Goal: Task Accomplishment & Management: Use online tool/utility

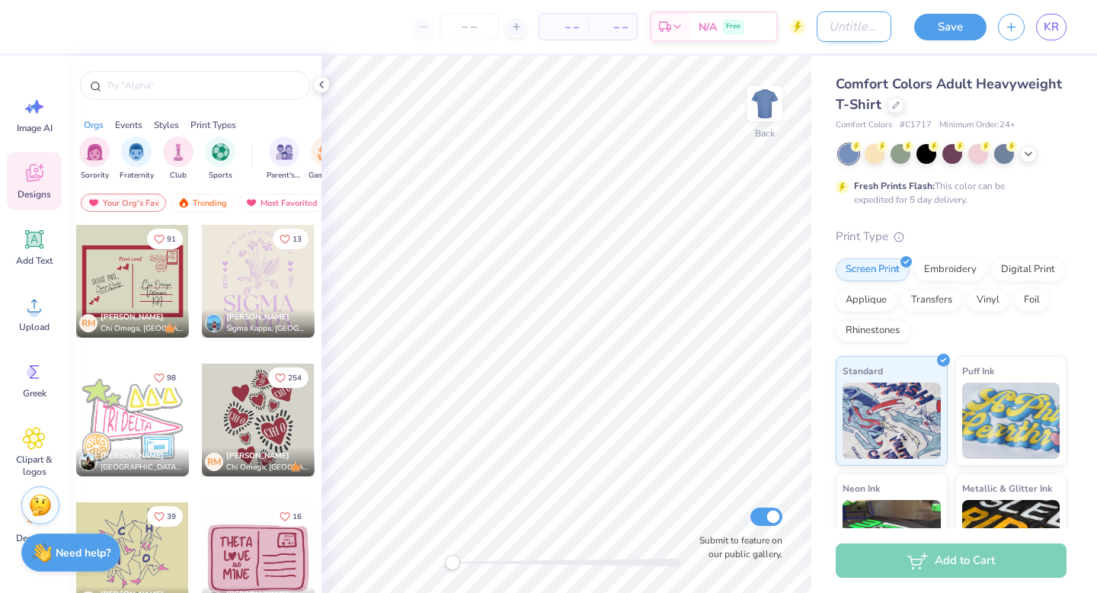
click at [875, 25] on input "Design Title" at bounding box center [854, 26] width 75 height 30
type input "2025 Dudes Weekend Shirt"
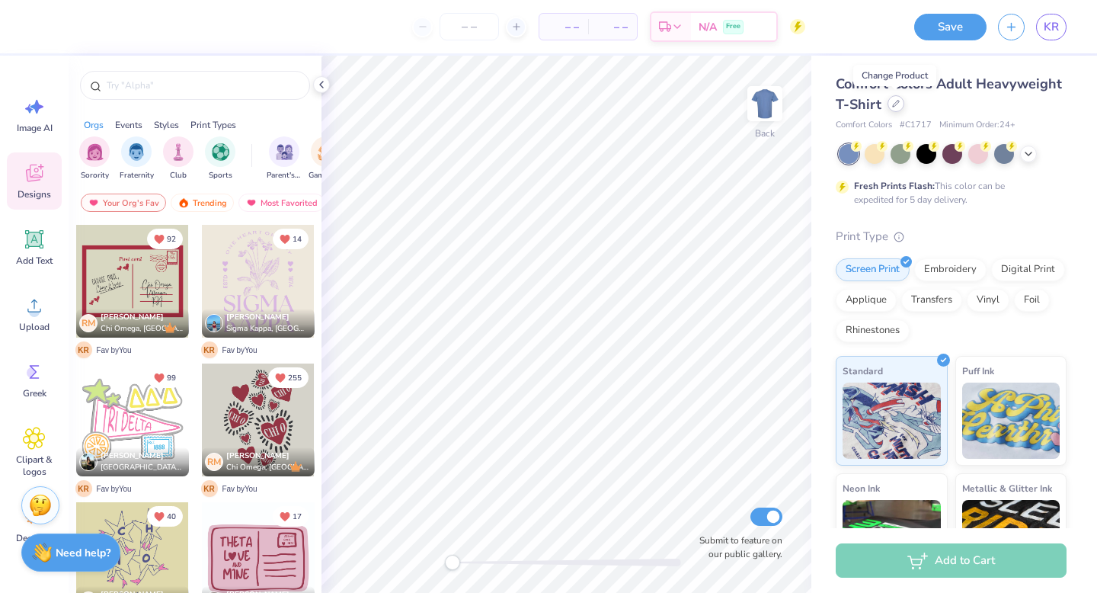
click at [894, 107] on icon at bounding box center [896, 104] width 8 height 8
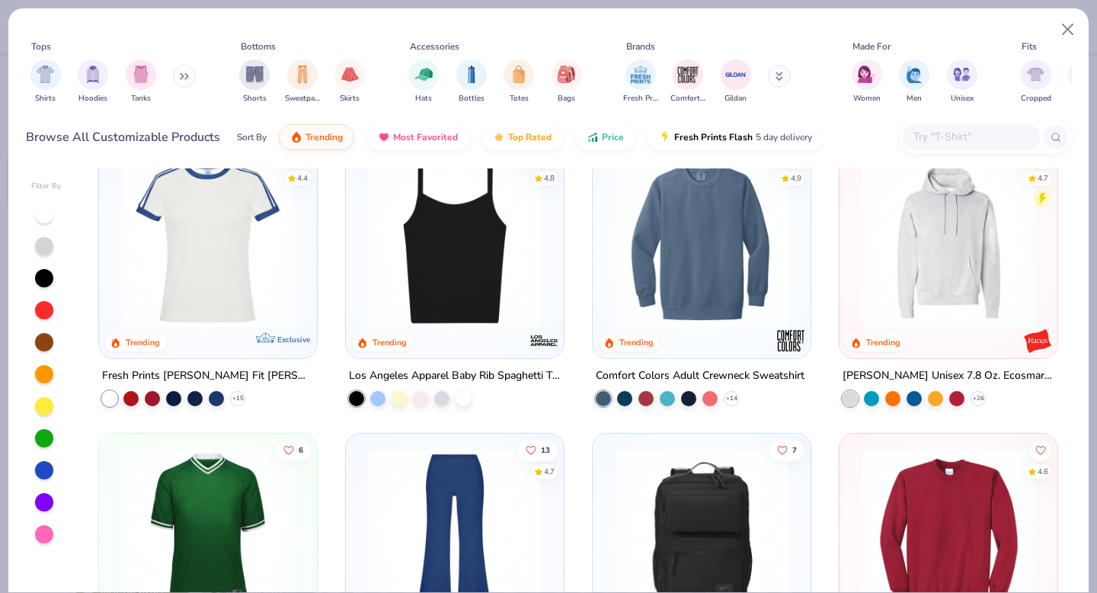
scroll to position [2383, 0]
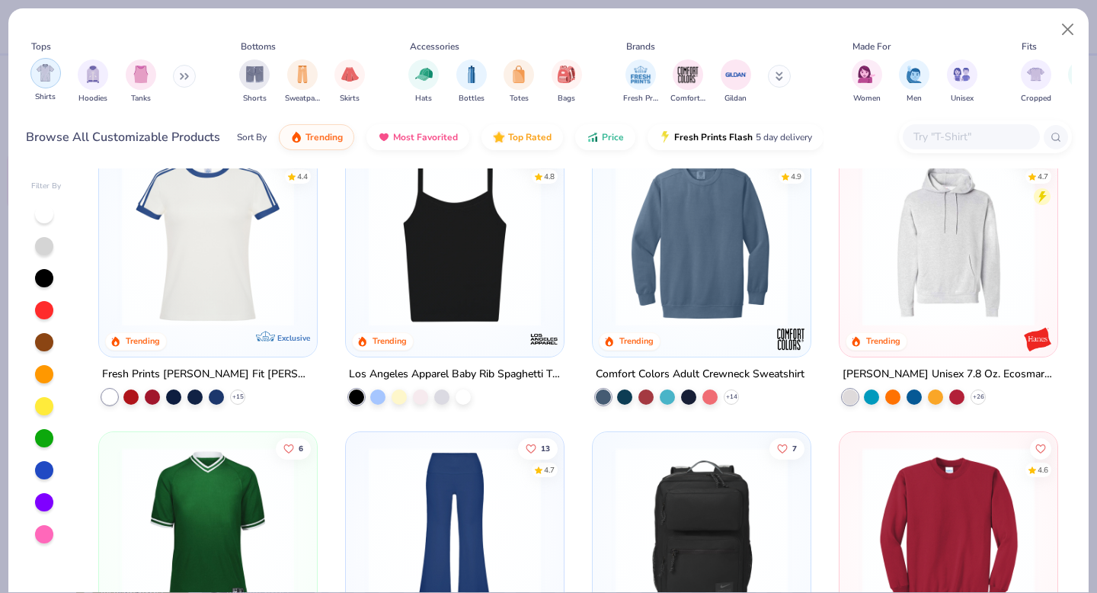
click at [48, 74] on img "filter for Shirts" at bounding box center [46, 73] width 18 height 18
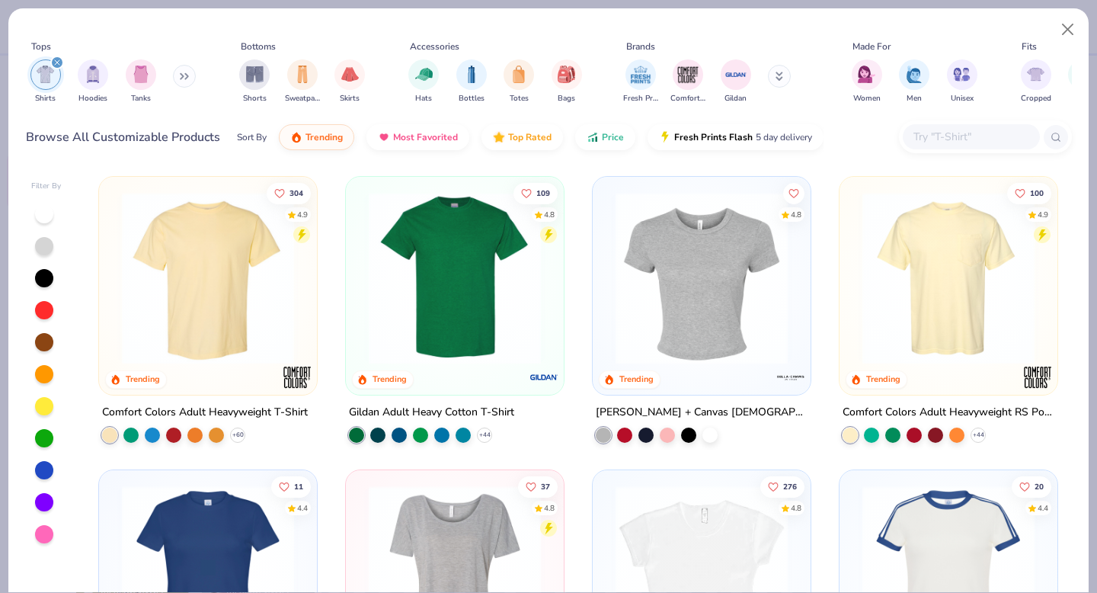
click at [177, 79] on button at bounding box center [184, 76] width 23 height 23
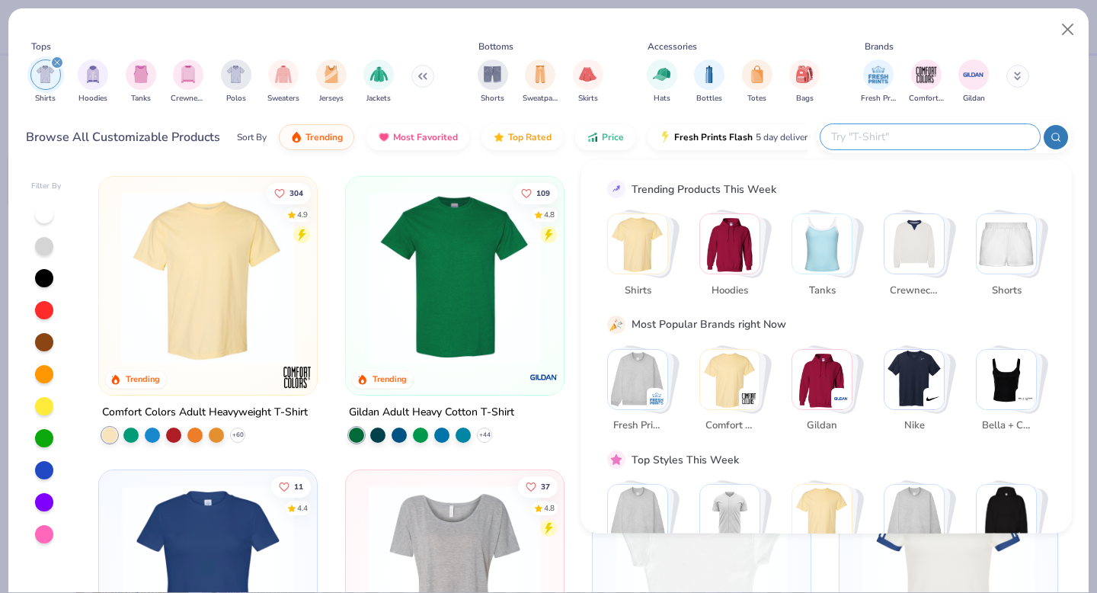
click at [935, 140] on input "text" at bounding box center [930, 137] width 200 height 18
click at [925, 86] on div "filter for Comfort Colors" at bounding box center [926, 73] width 30 height 30
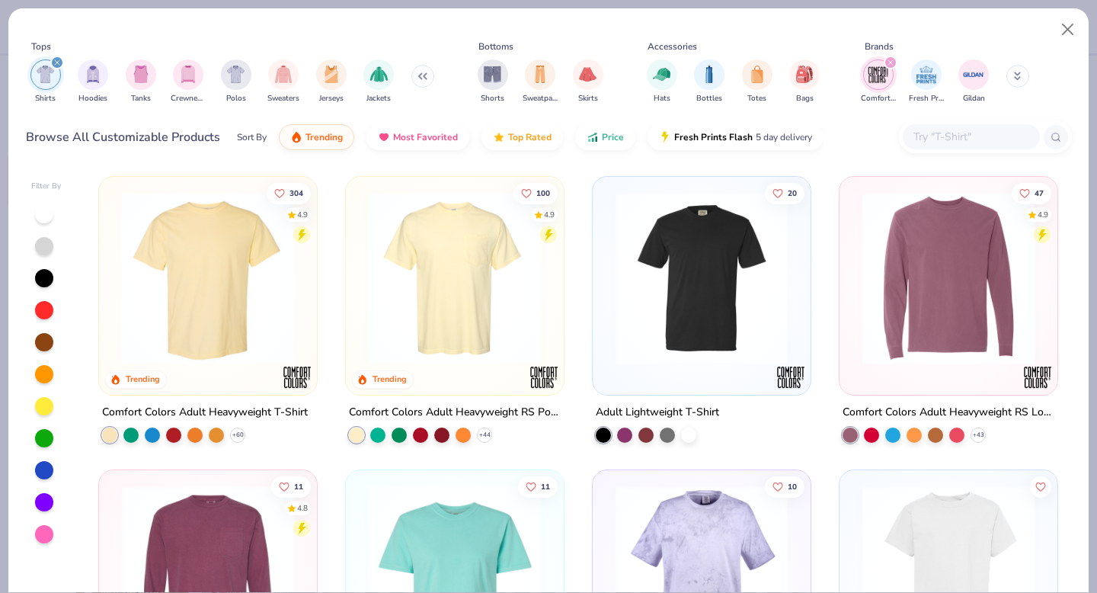
click at [456, 325] on img at bounding box center [454, 278] width 187 height 172
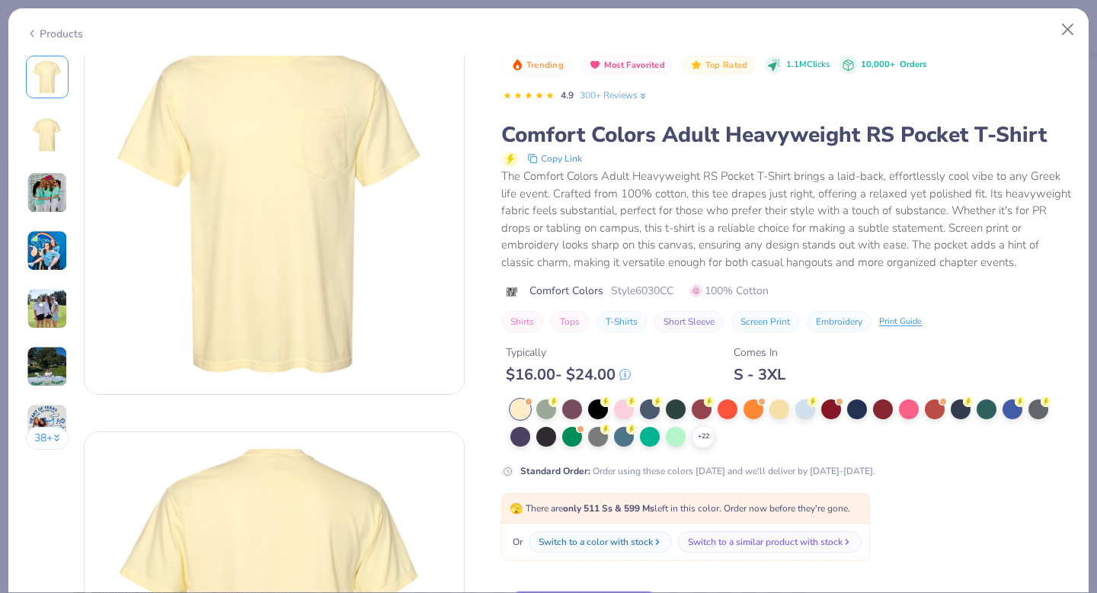
scroll to position [61, 0]
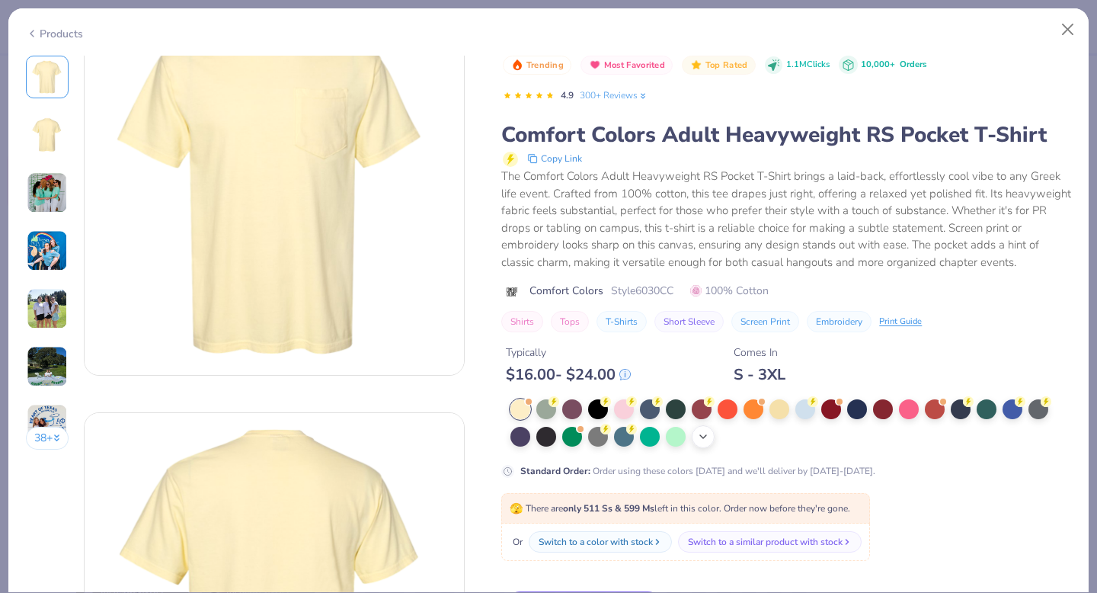
click at [705, 441] on icon at bounding box center [703, 436] width 12 height 12
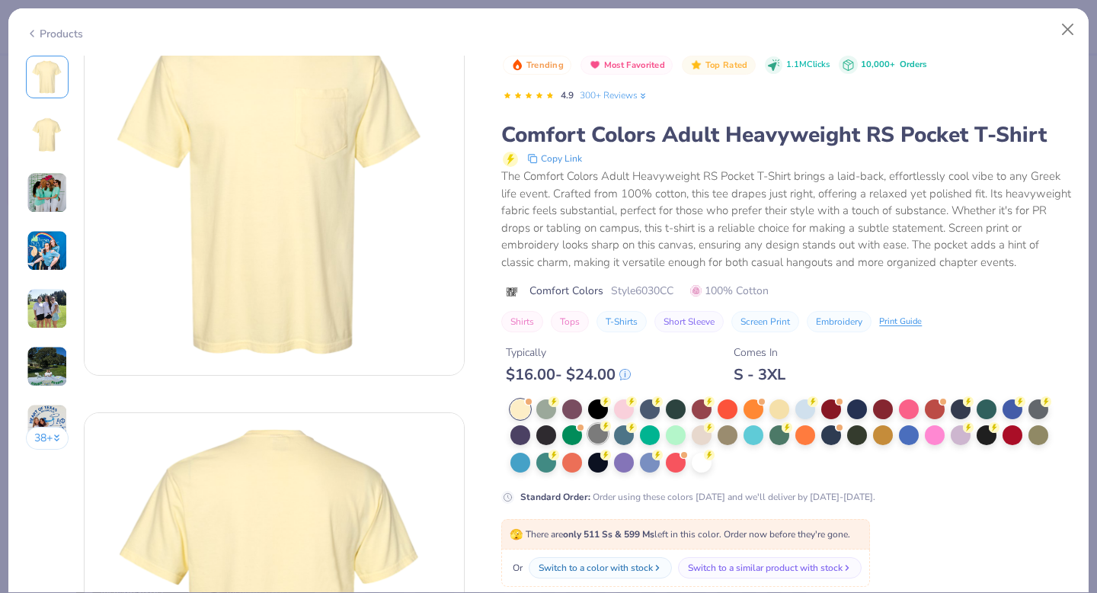
click at [603, 434] on div at bounding box center [598, 434] width 20 height 20
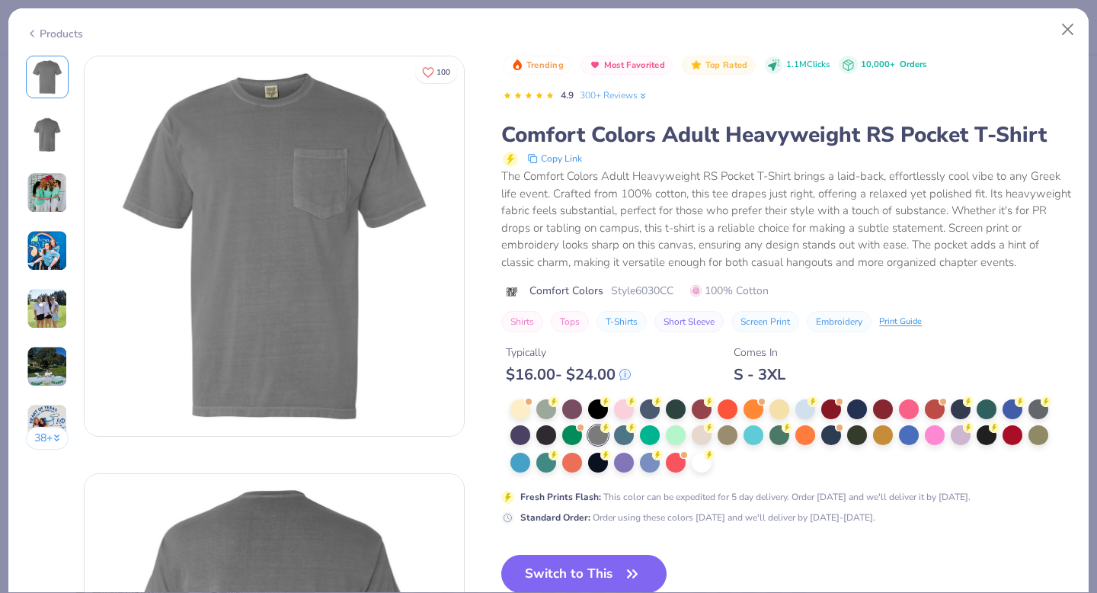
click at [50, 30] on div "Products" at bounding box center [54, 34] width 57 height 16
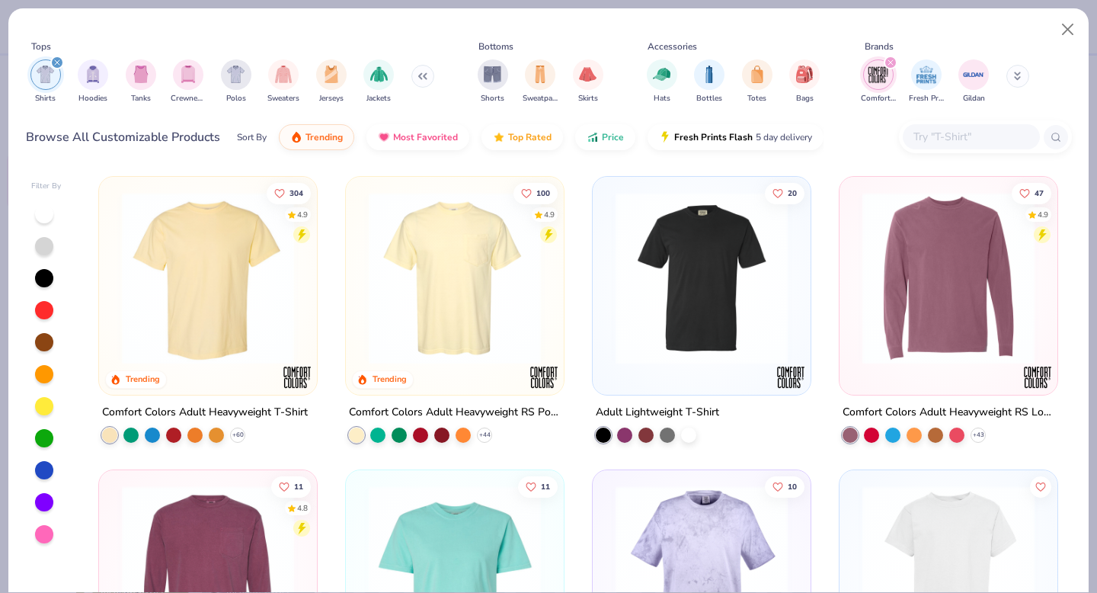
click at [887, 64] on icon "filter for Comfort Colors" at bounding box center [890, 62] width 6 height 6
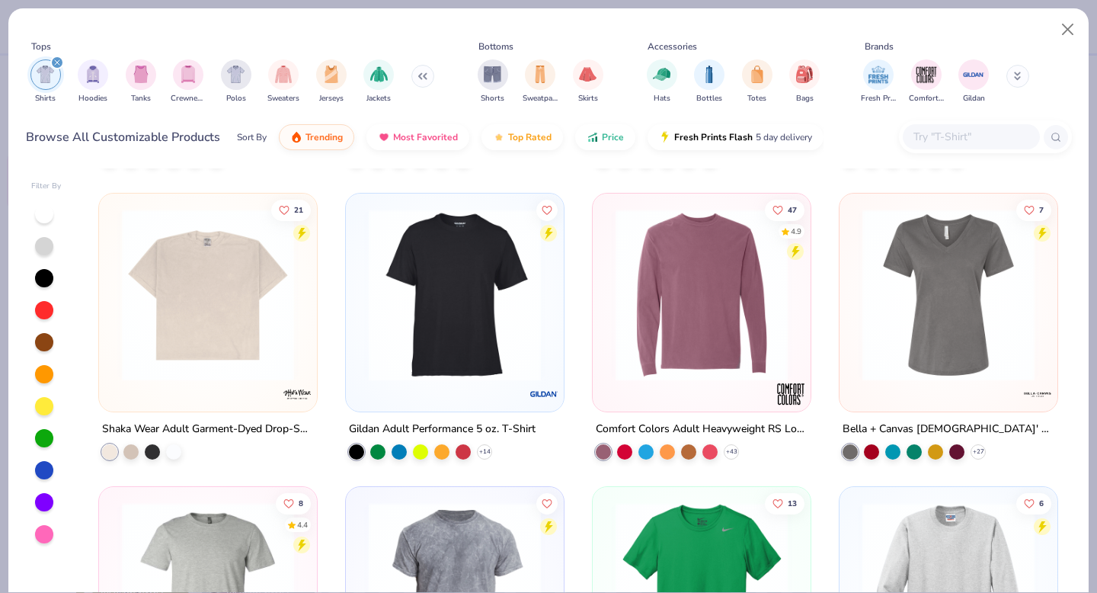
scroll to position [2621, 0]
click at [933, 142] on input "text" at bounding box center [970, 137] width 117 height 18
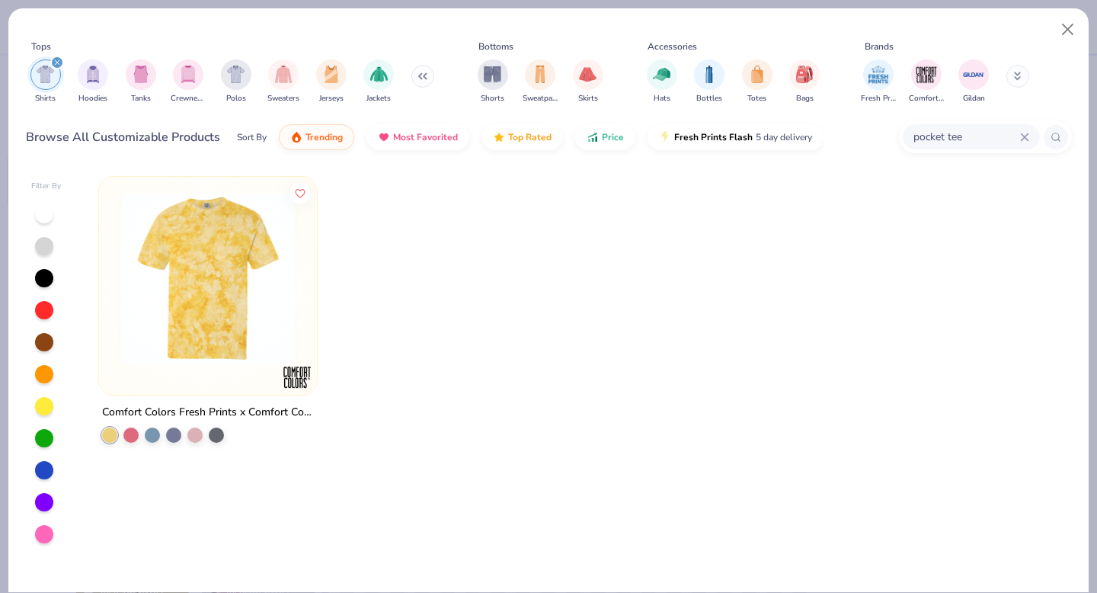
click at [966, 138] on input "pocket tee" at bounding box center [966, 137] width 108 height 18
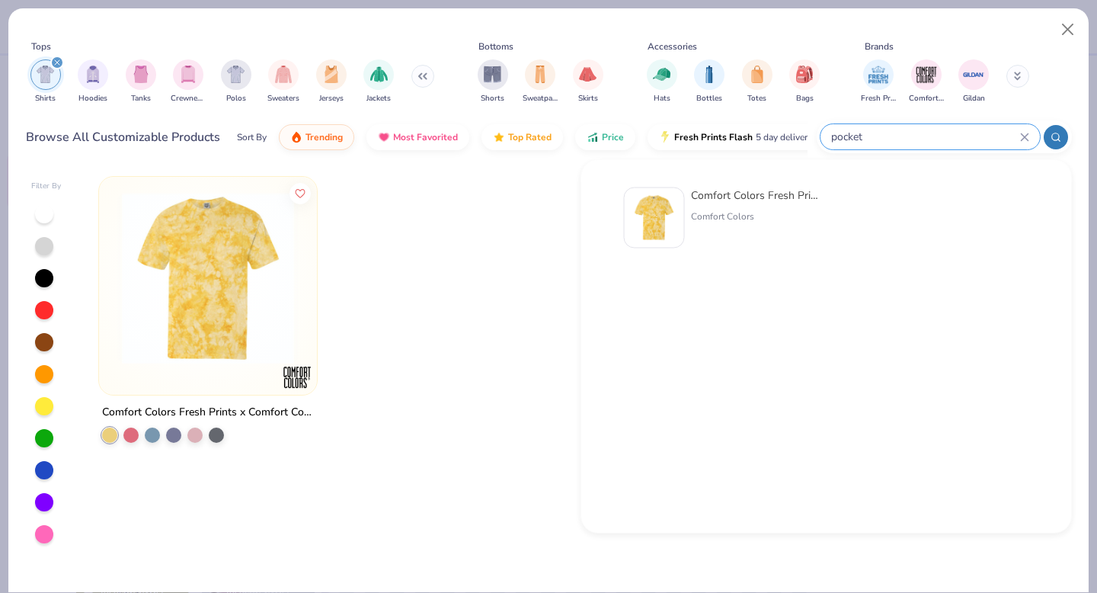
type input "pocket"
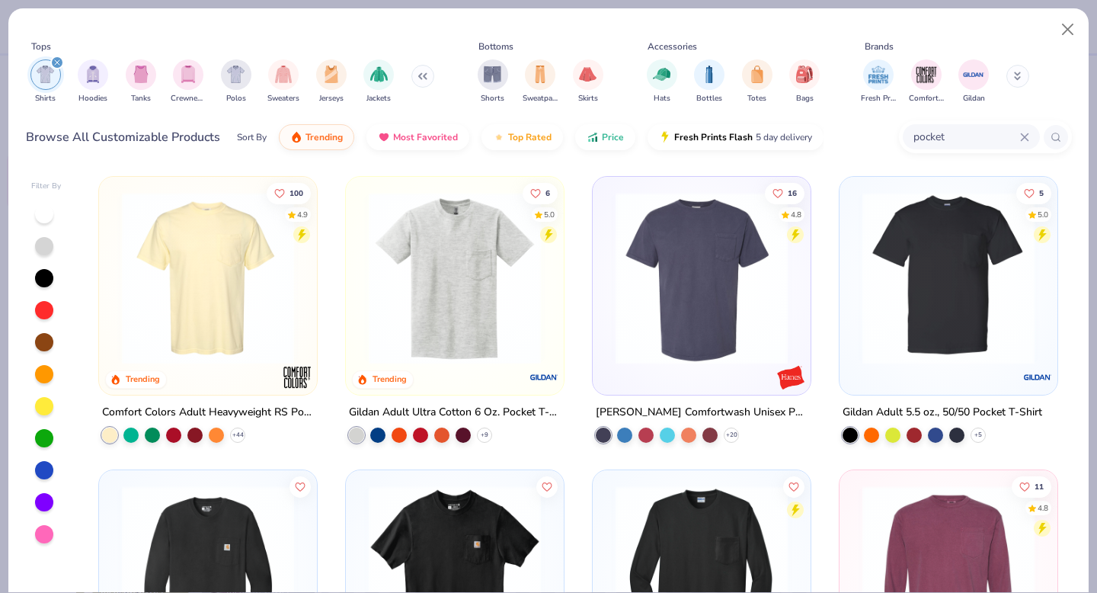
click at [477, 302] on img at bounding box center [454, 278] width 187 height 172
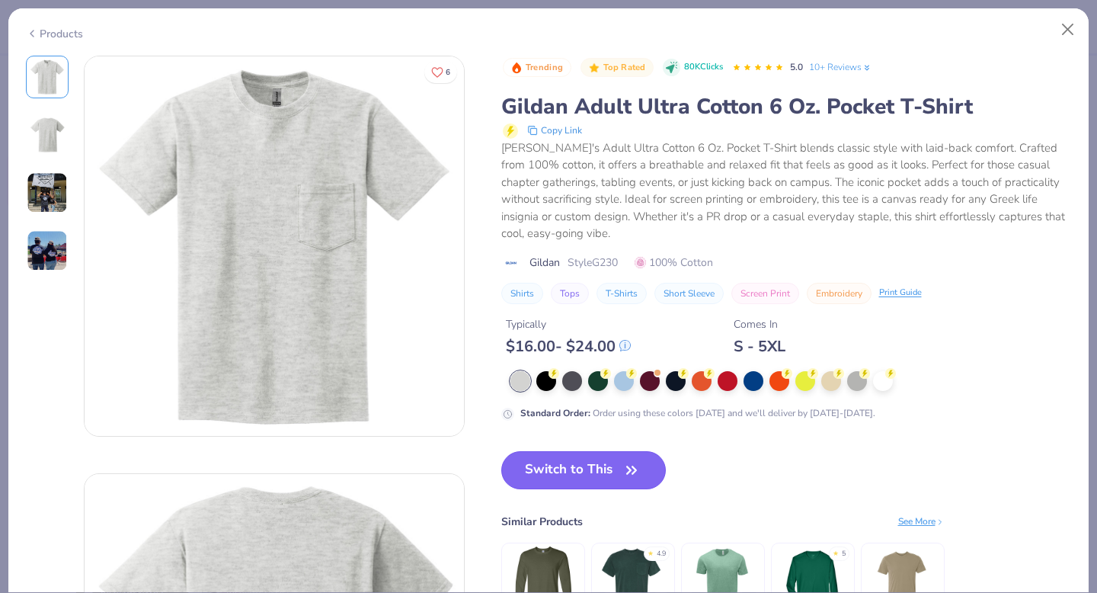
click at [637, 474] on icon "button" at bounding box center [631, 469] width 21 height 21
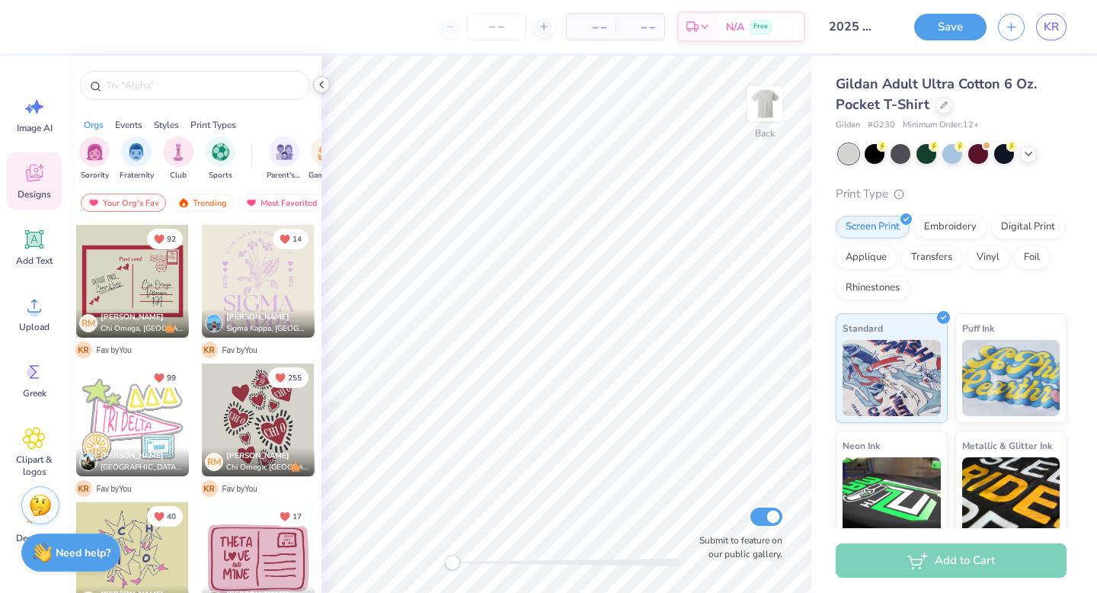
click at [325, 84] on icon at bounding box center [321, 84] width 12 height 12
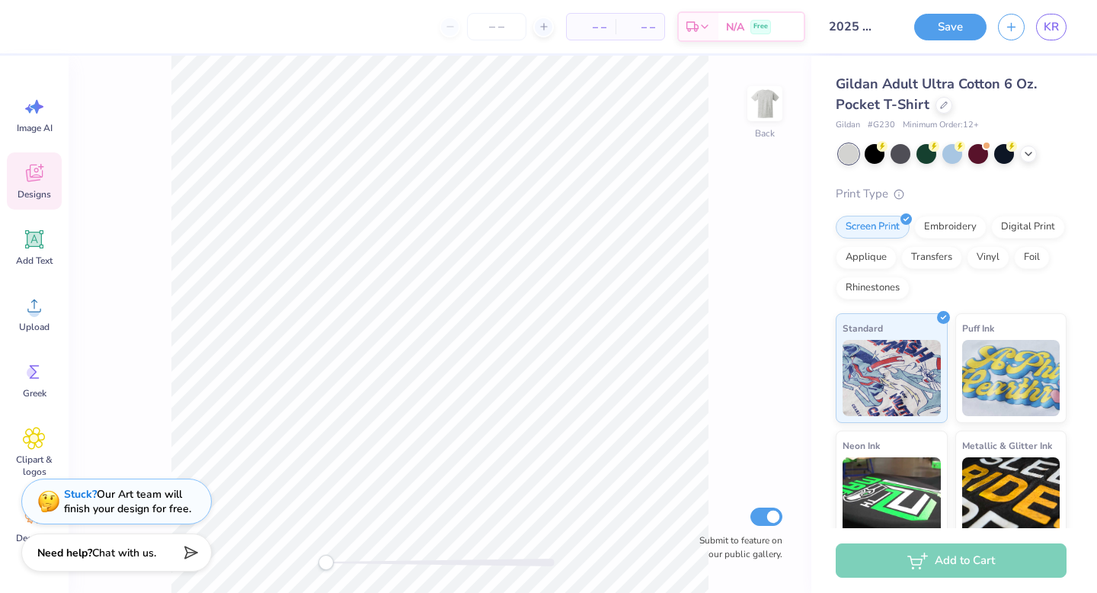
click at [30, 192] on span "Designs" at bounding box center [35, 194] width 34 height 12
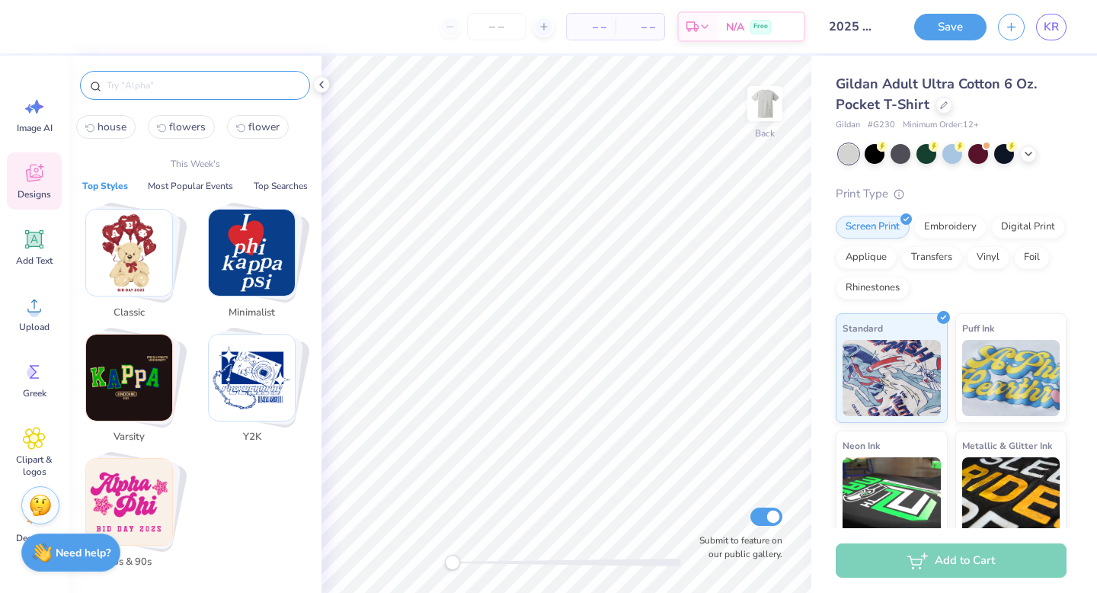
click at [169, 88] on input "text" at bounding box center [202, 85] width 195 height 15
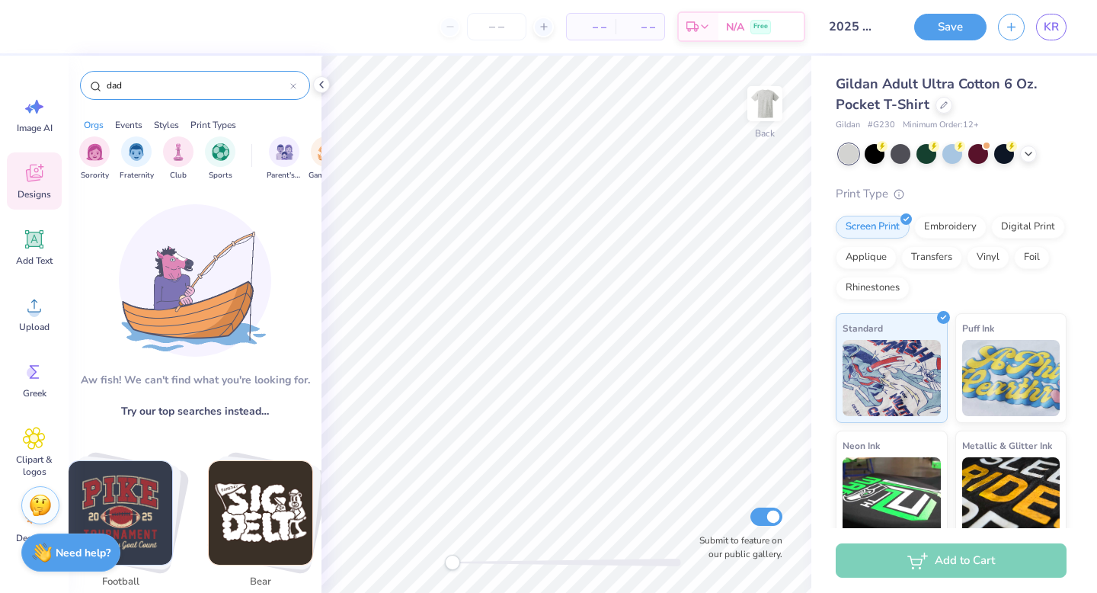
click at [149, 79] on input "dad" at bounding box center [197, 85] width 185 height 15
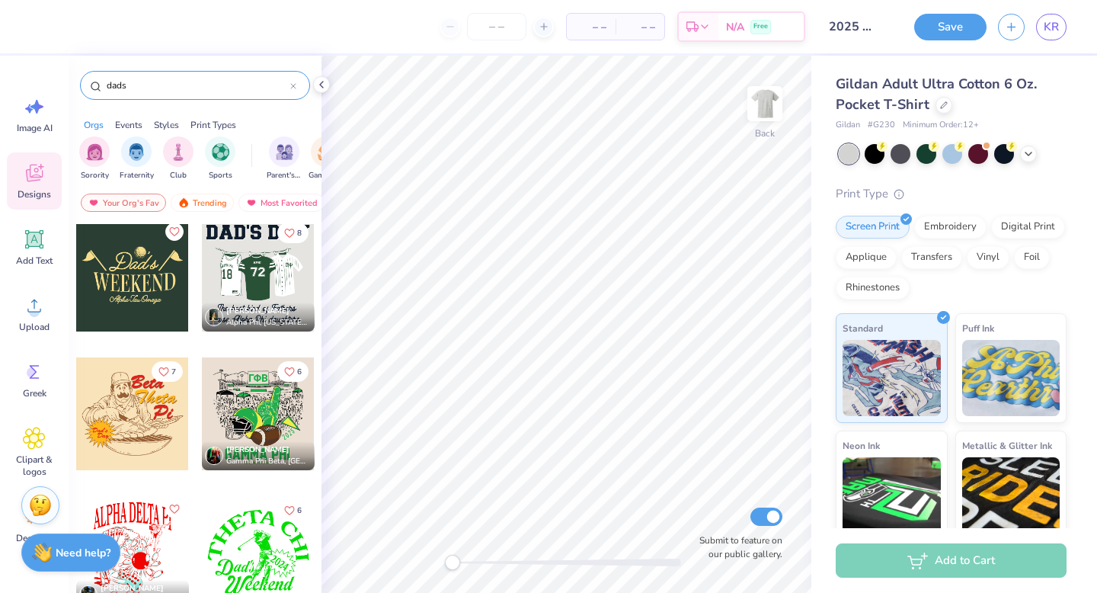
scroll to position [144, 0]
type input "dads"
click at [128, 277] on div at bounding box center [132, 275] width 113 height 113
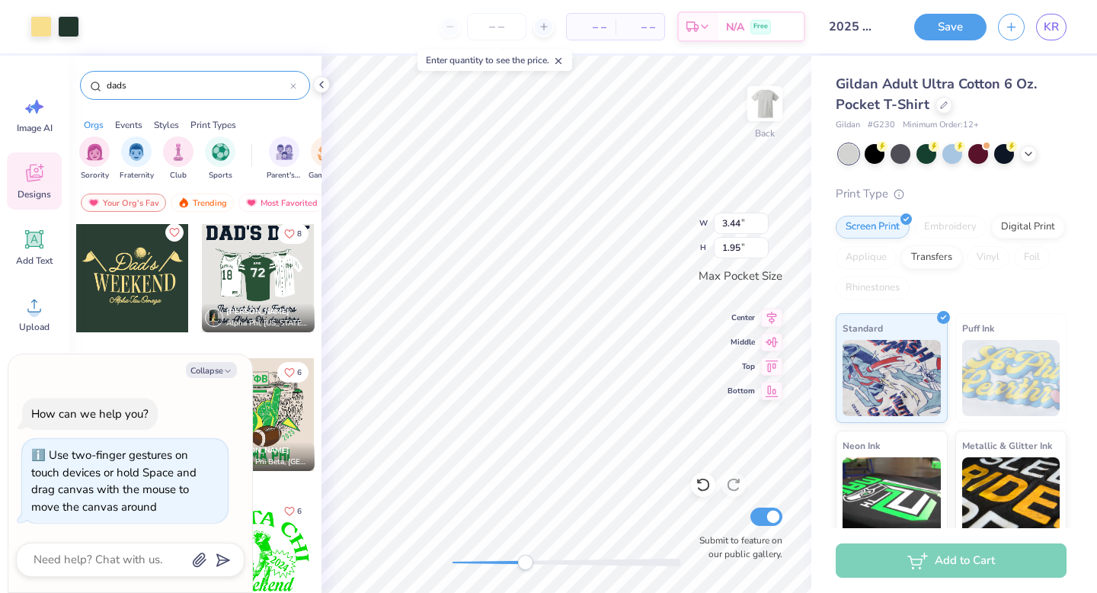
drag, startPoint x: 454, startPoint y: 563, endPoint x: 523, endPoint y: 565, distance: 69.4
click at [523, 565] on div "Accessibility label" at bounding box center [524, 562] width 15 height 15
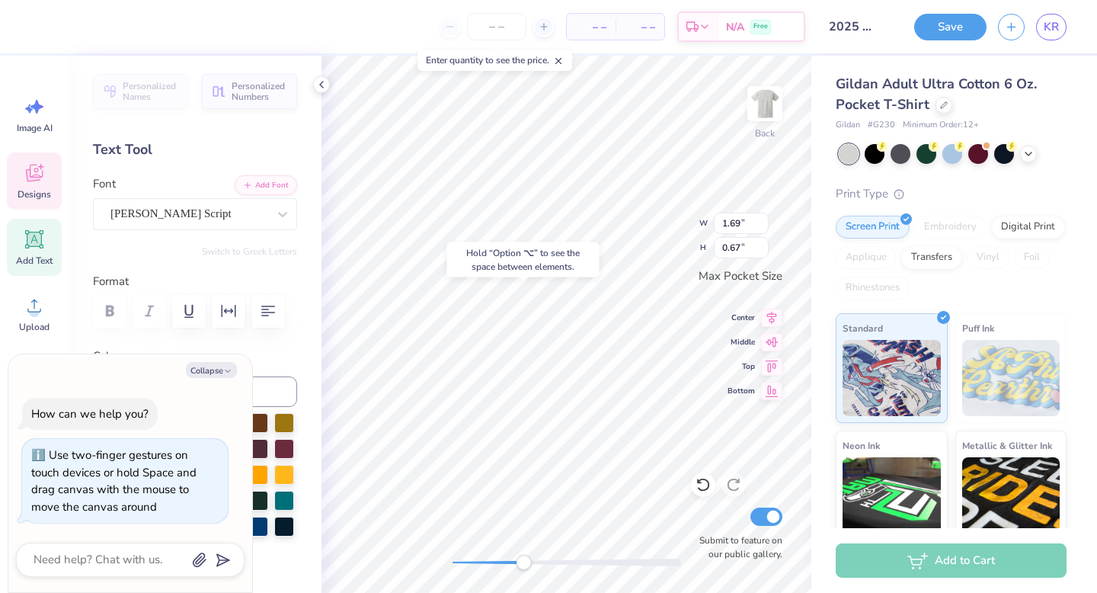
type textarea "x"
type input "0.38"
type textarea "x"
type textarea "D"
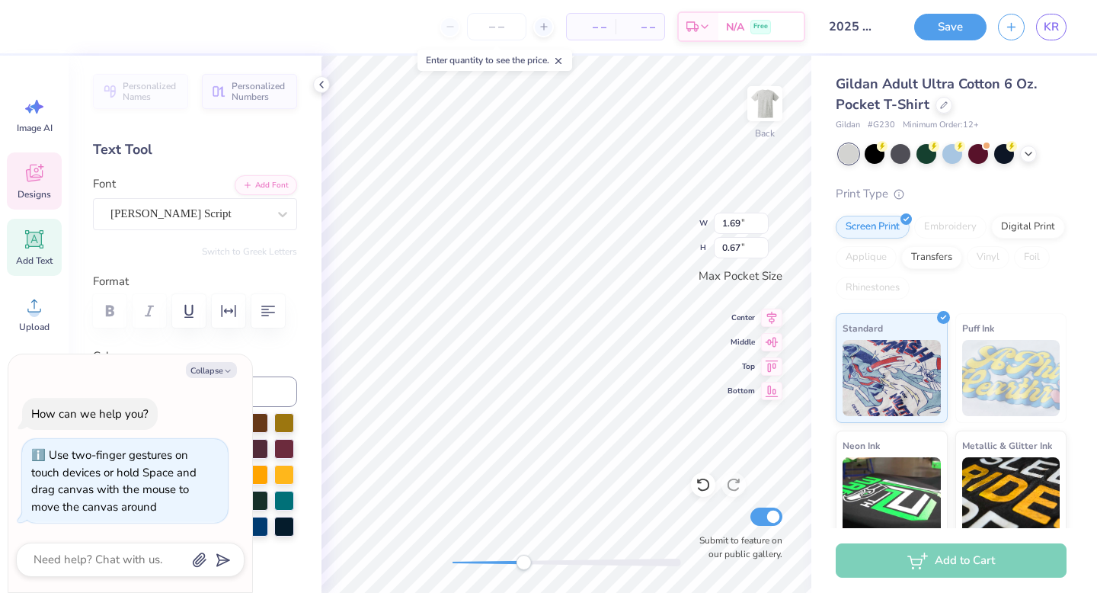
type textarea "x"
type textarea "Dud"
type textarea "x"
type textarea "Dude"
type textarea "x"
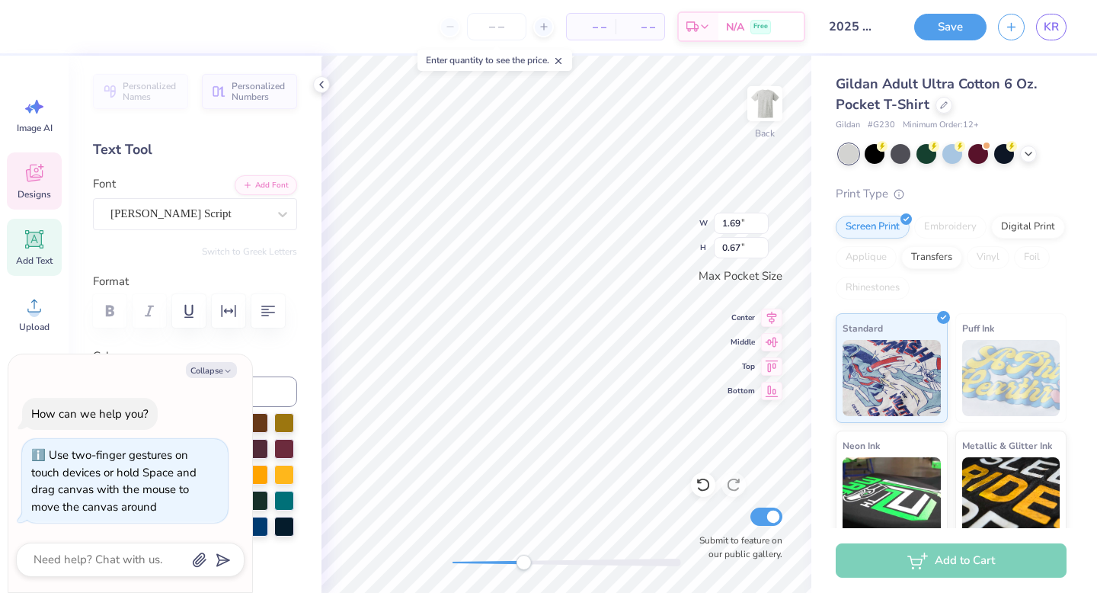
scroll to position [0, 0]
type textarea "Dude'"
type textarea "x"
type textarea "Dude's"
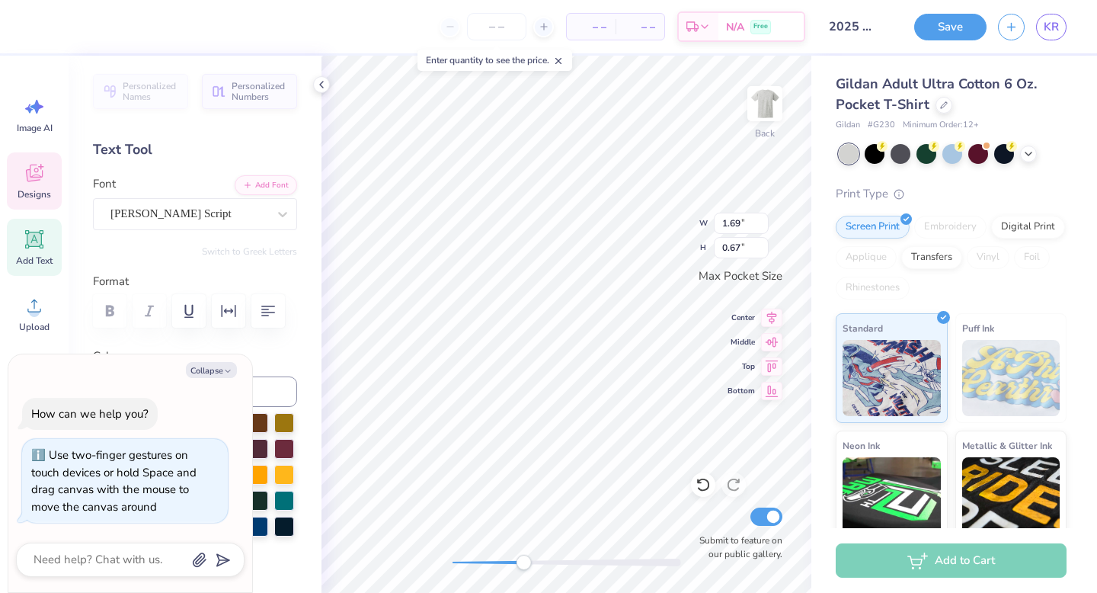
type textarea "x"
type input "1.75"
type input "0.30"
type textarea "Alpha Tau"
type textarea "x"
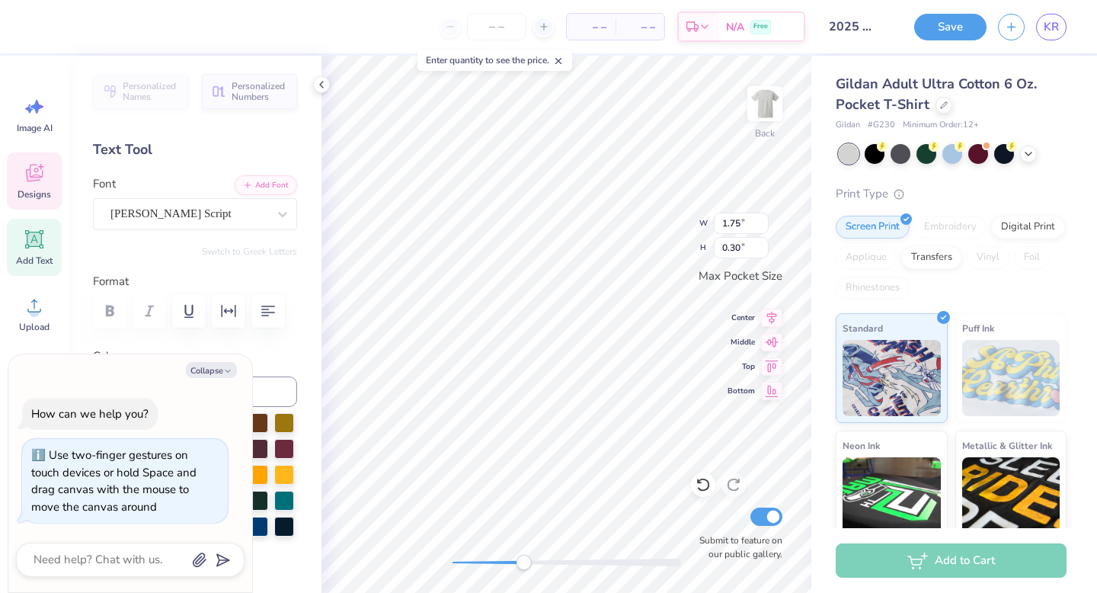
type textarea "Alpha Tau"
type textarea "x"
type textarea "Alpha Ta"
type textarea "x"
type textarea "Alpha T"
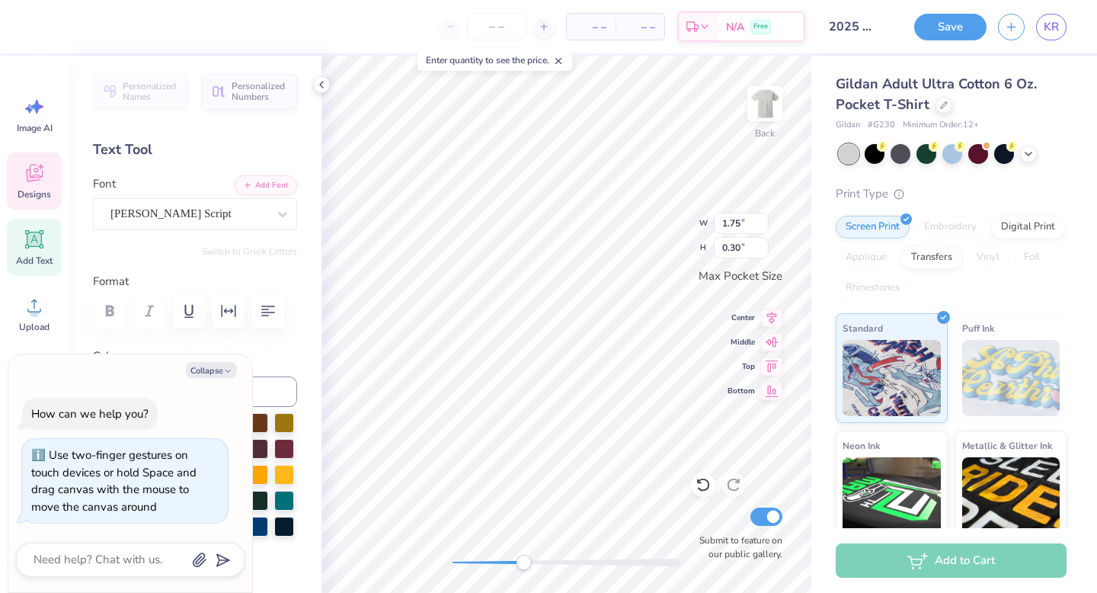
type textarea "x"
type textarea "Alpha"
type textarea "x"
type textarea "Alpha"
type textarea "x"
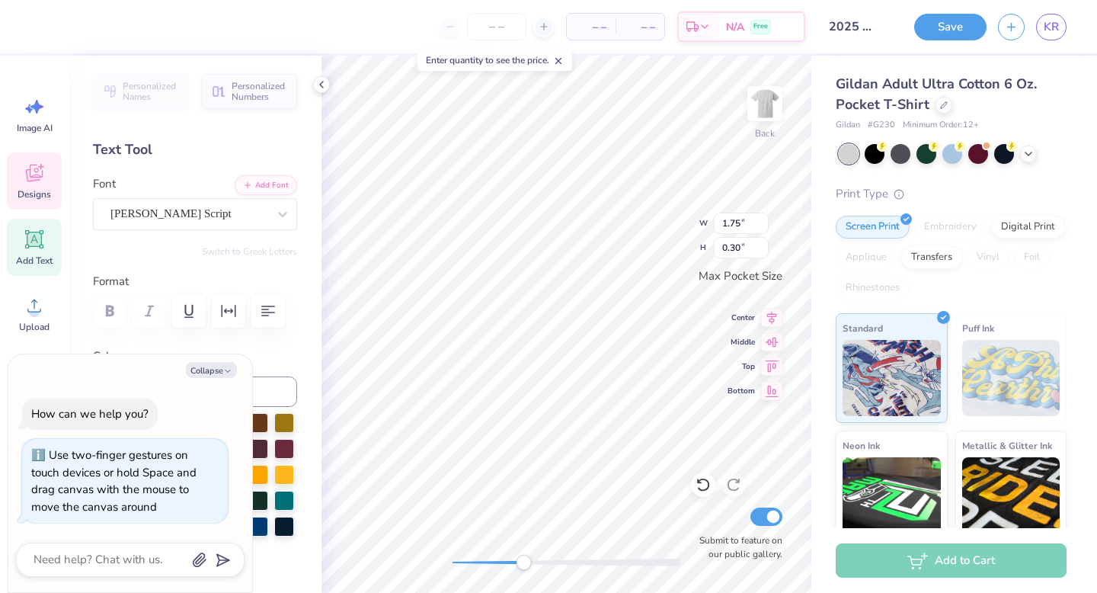
type textarea "Alph"
type textarea "x"
type textarea "Alp"
type textarea "x"
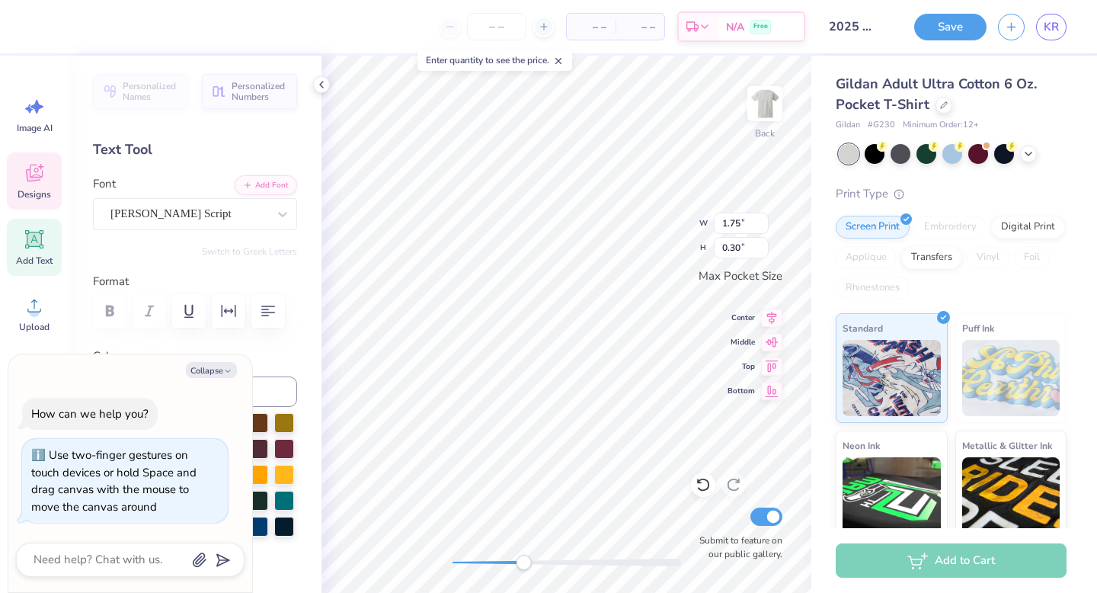
type textarea "Al"
type textarea "x"
type textarea "A"
type textarea "x"
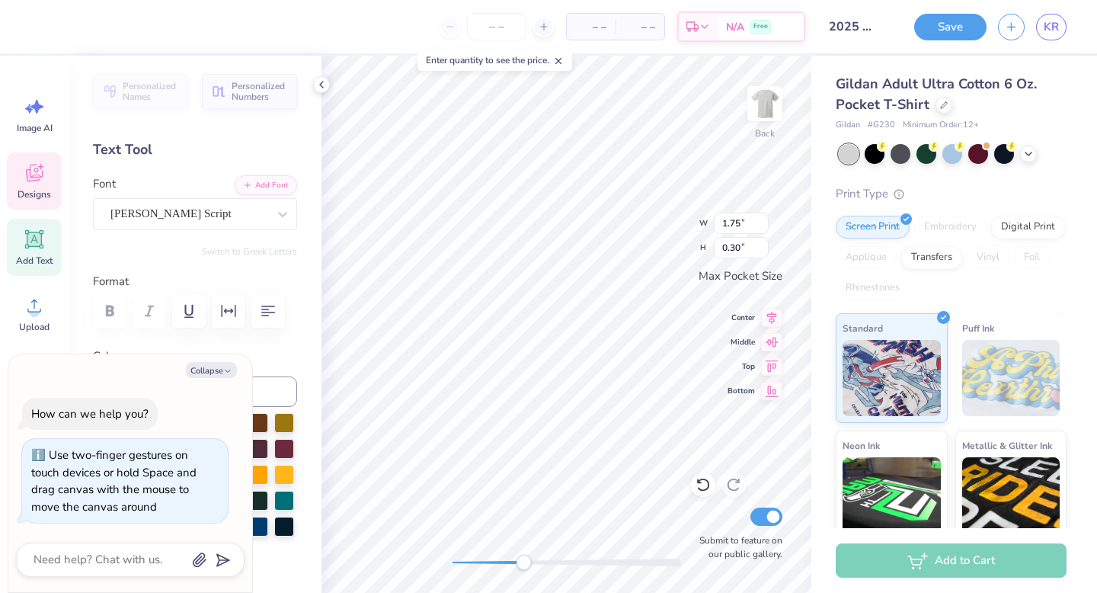
type textarea "Z"
type textarea "x"
type textarea "Ze"
type textarea "x"
type textarea "Zet"
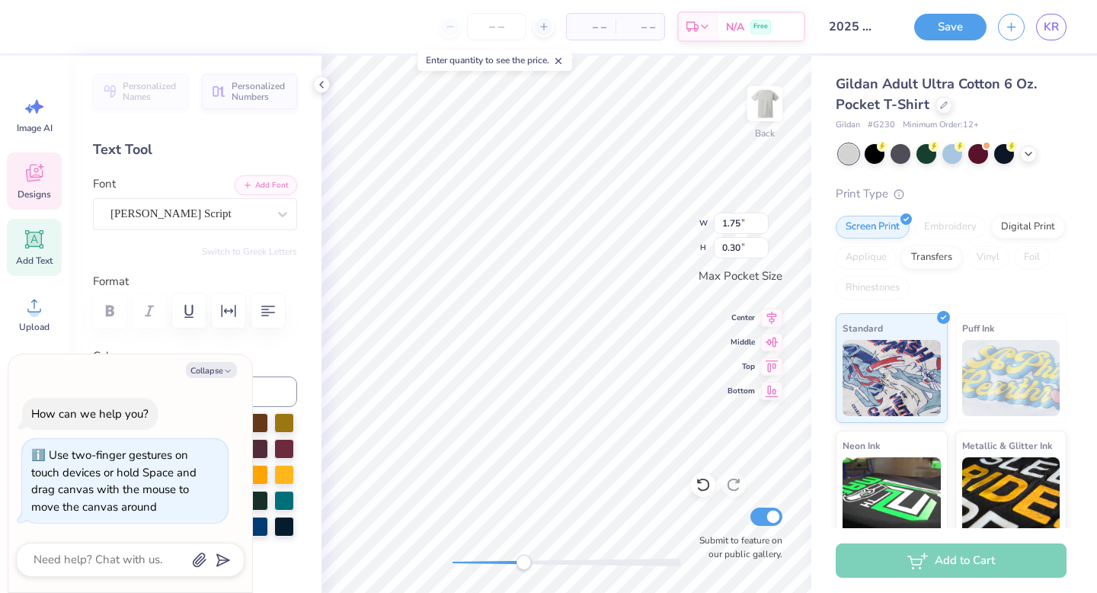
type textarea "x"
type textarea "Zeta"
type textarea "x"
type textarea "Zeta"
type textarea "x"
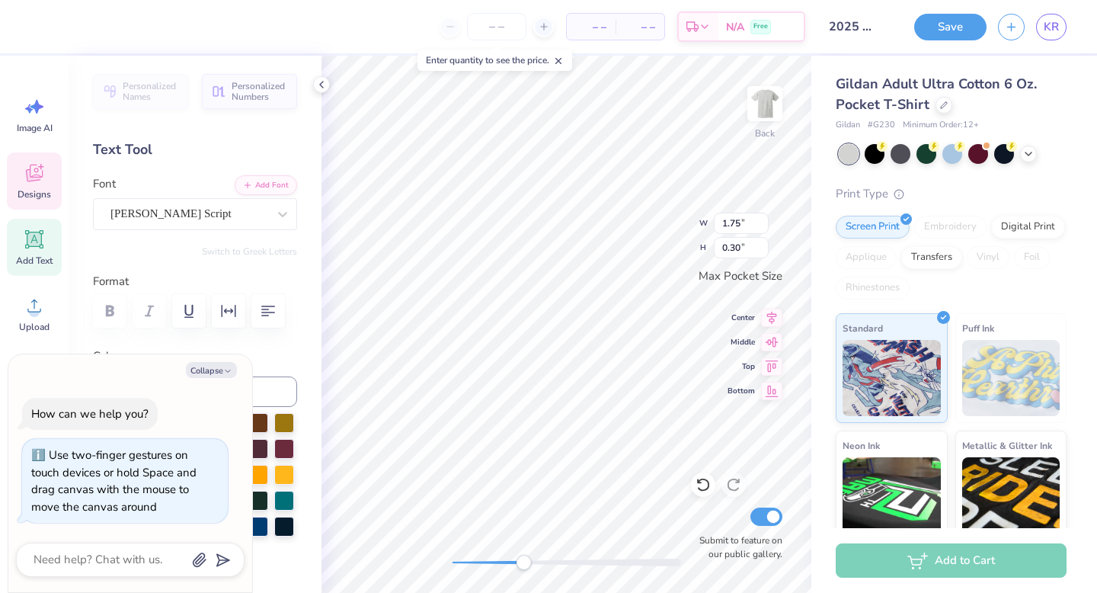
type textarea "Zeta T"
type textarea "x"
type textarea "Zeta Tau"
type textarea "x"
type textarea "Zeta Tau"
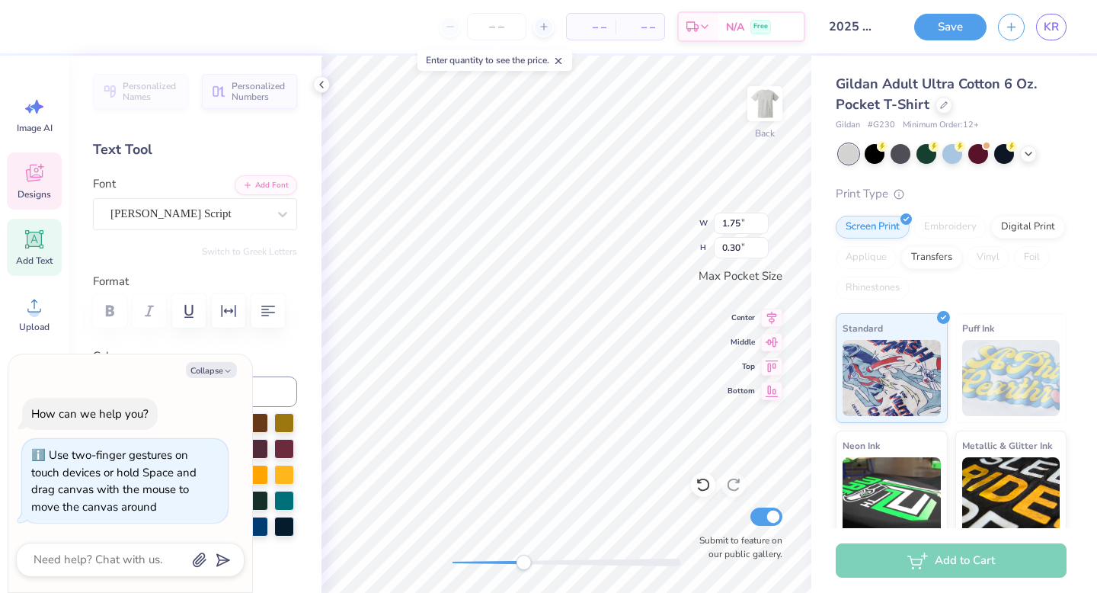
type textarea "x"
type textarea "Zeta Tau A"
type textarea "x"
type textarea "Zeta Tau Al"
type textarea "x"
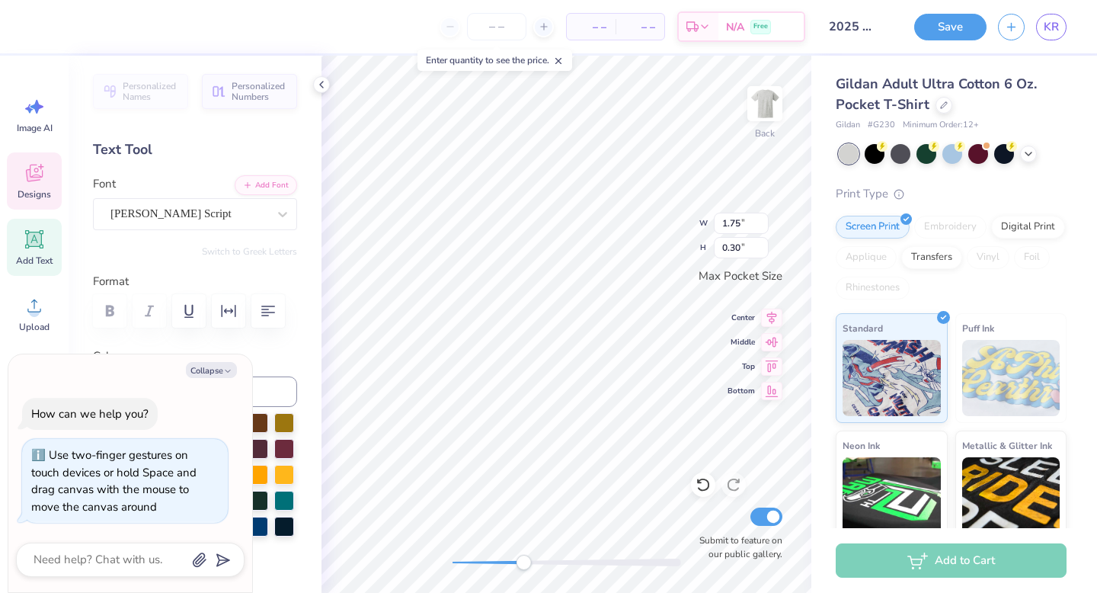
type textarea "Zeta Tau Alp"
type textarea "x"
type textarea "Zeta Tau Alpha"
type textarea "x"
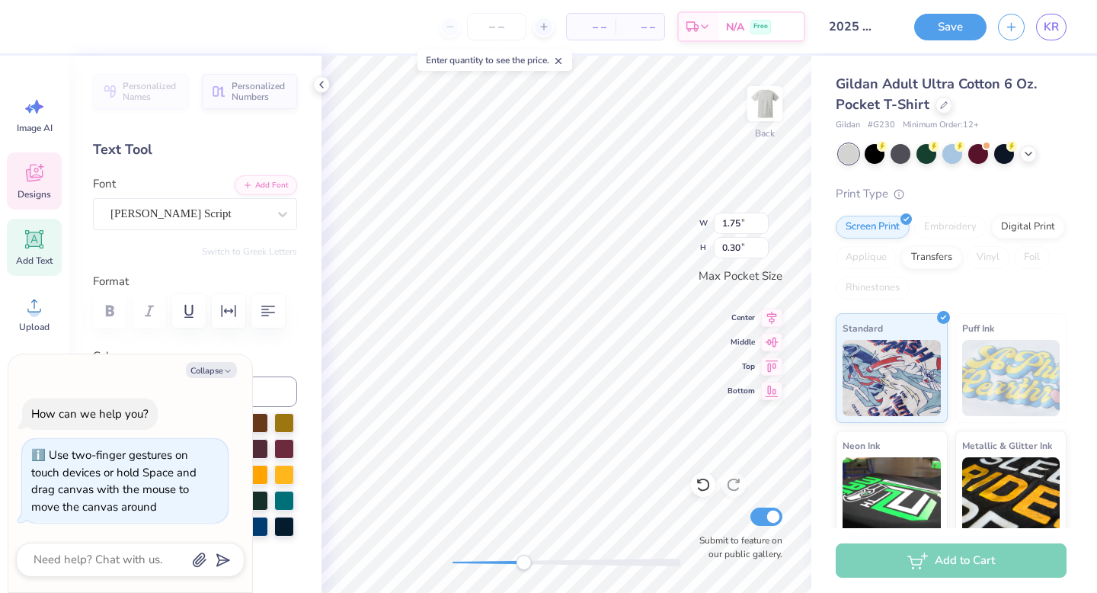
type textarea "Zeta Tau Alpha"
type textarea "x"
type textarea "eta Tau Alpha"
type textarea "x"
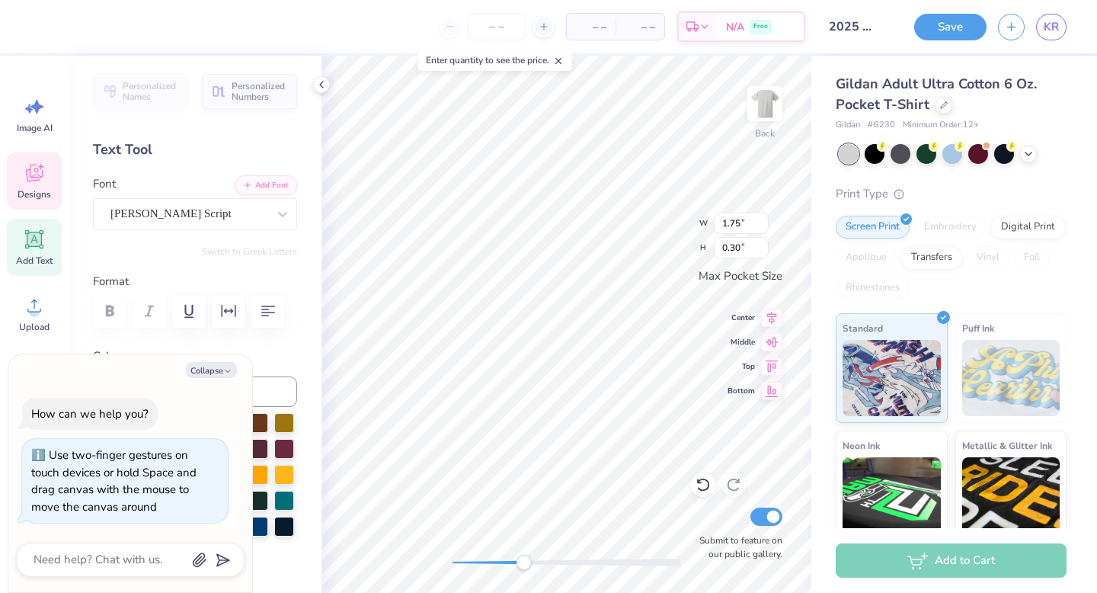
type textarea "Zeta Tau Alpha"
click at [41, 21] on div at bounding box center [40, 24] width 21 height 21
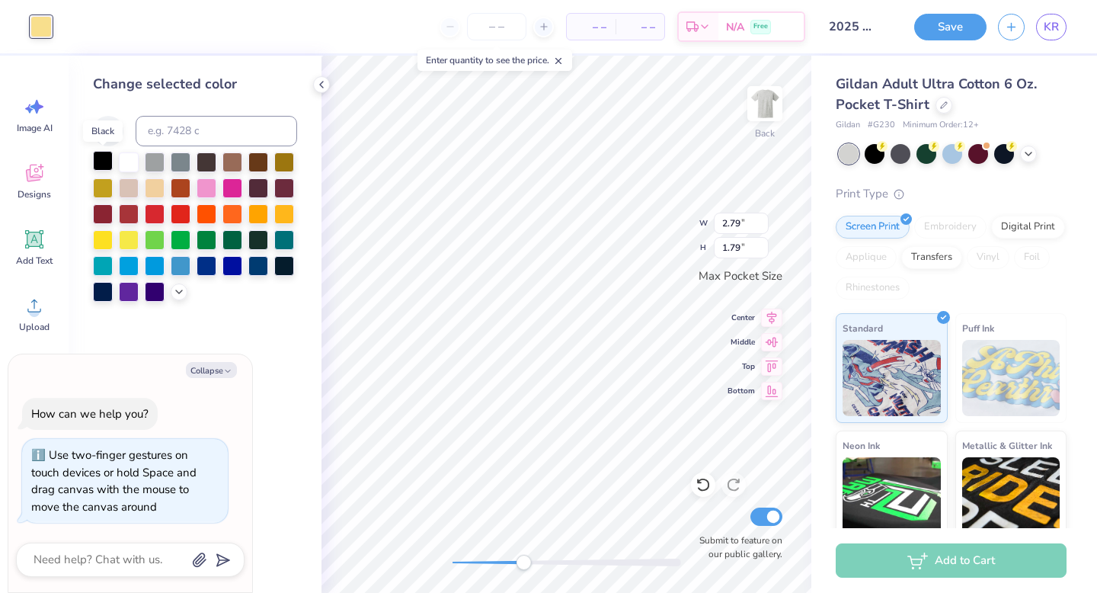
click at [104, 158] on div at bounding box center [103, 161] width 20 height 20
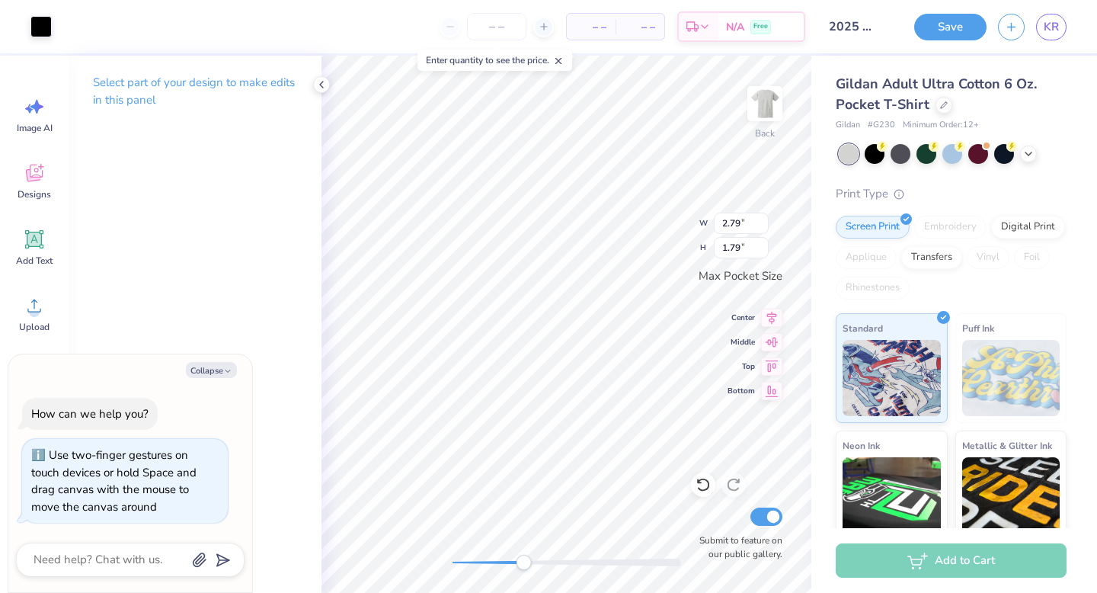
type textarea "x"
type input "2.74"
type input "2.15"
type textarea "x"
type input "2.71"
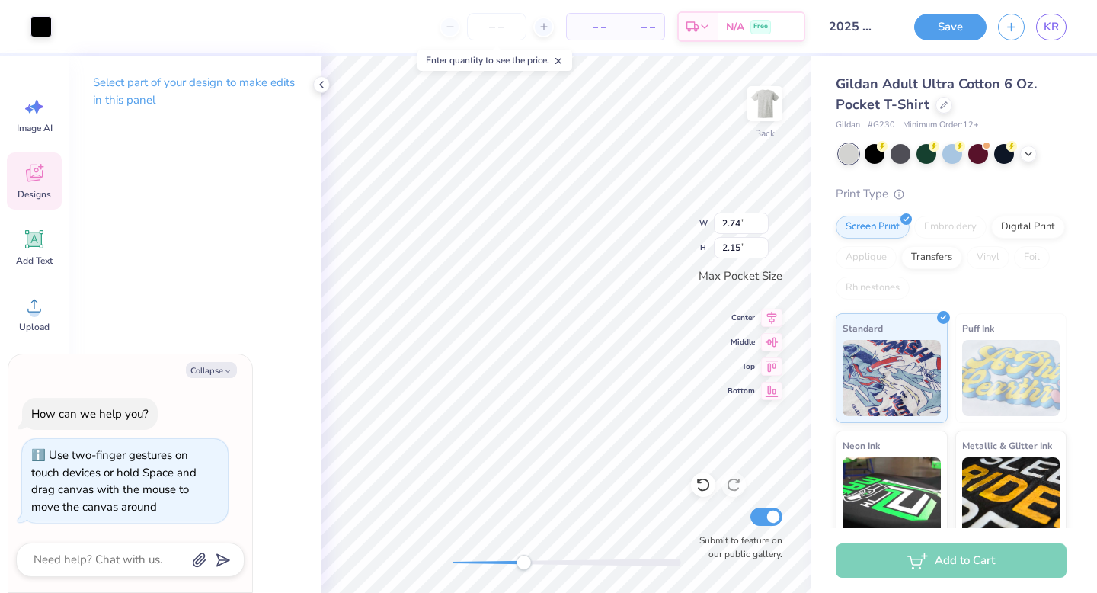
type input "0.62"
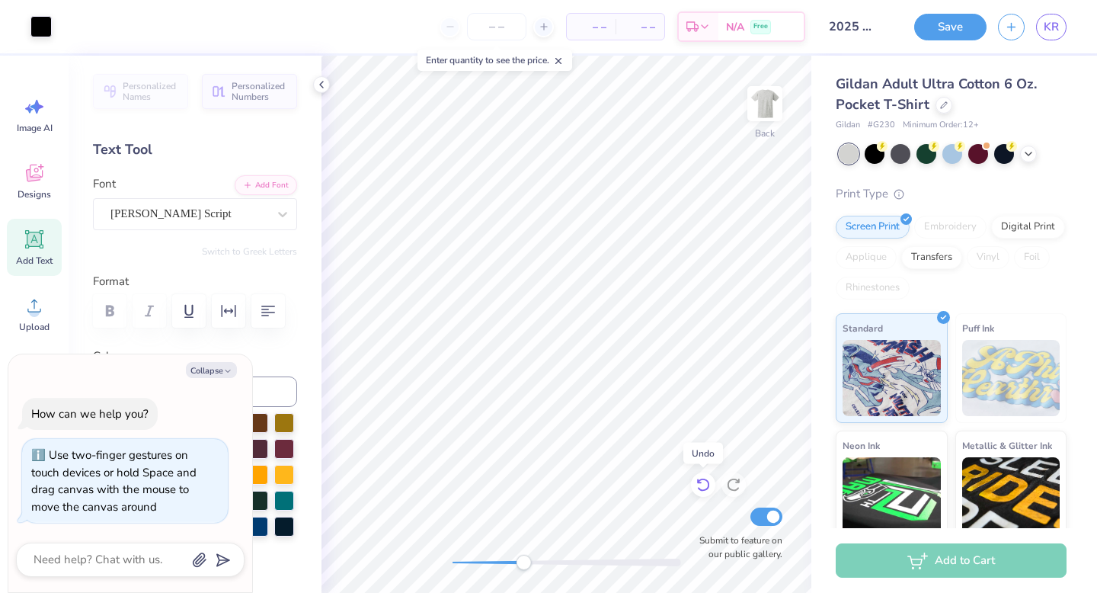
click at [698, 481] on icon at bounding box center [699, 481] width 3 height 3
type textarea "x"
type input "2.38"
type input "1.96"
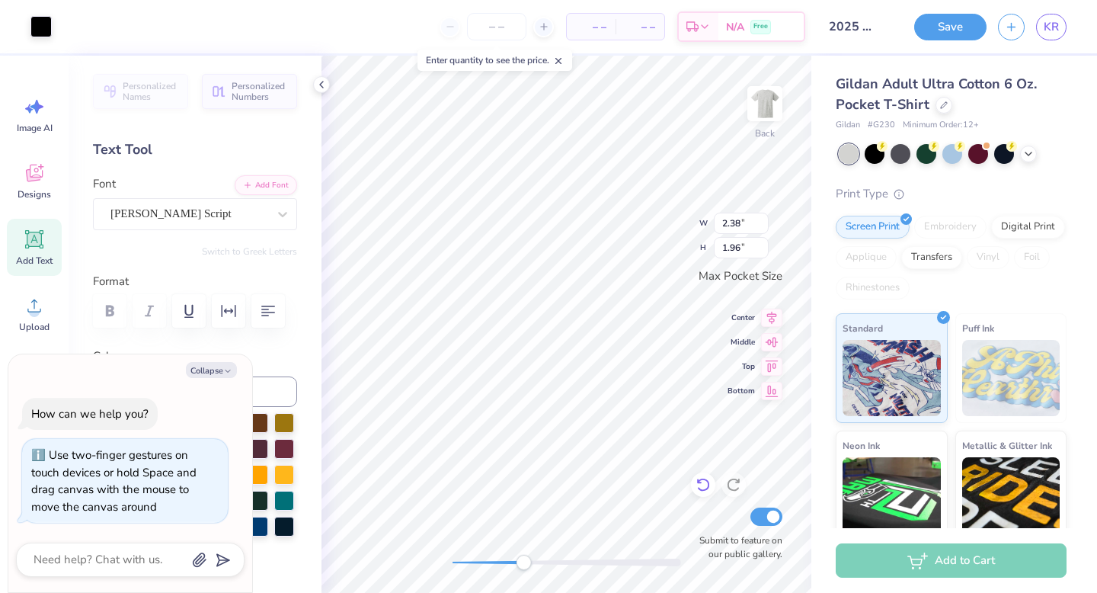
click at [707, 482] on icon at bounding box center [703, 484] width 15 height 15
type textarea "x"
type input "2.07"
type input "1.79"
type textarea "x"
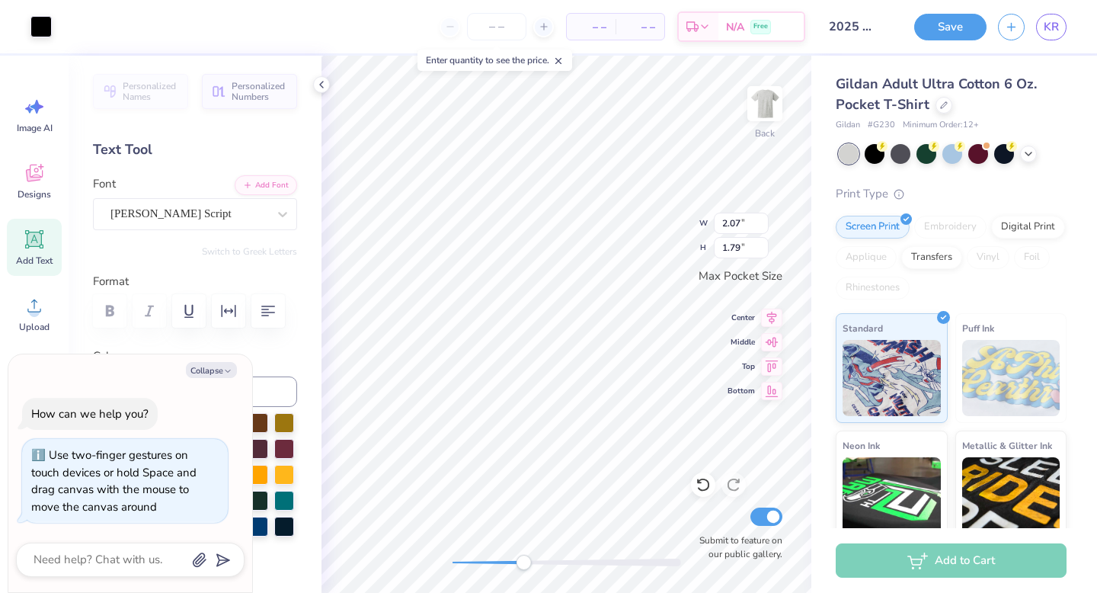
type input "2.79"
type input "0.68"
drag, startPoint x: 523, startPoint y: 563, endPoint x: 539, endPoint y: 564, distance: 16.1
click at [539, 564] on div "Accessibility label" at bounding box center [533, 562] width 15 height 15
click at [228, 373] on icon "button" at bounding box center [227, 370] width 9 height 9
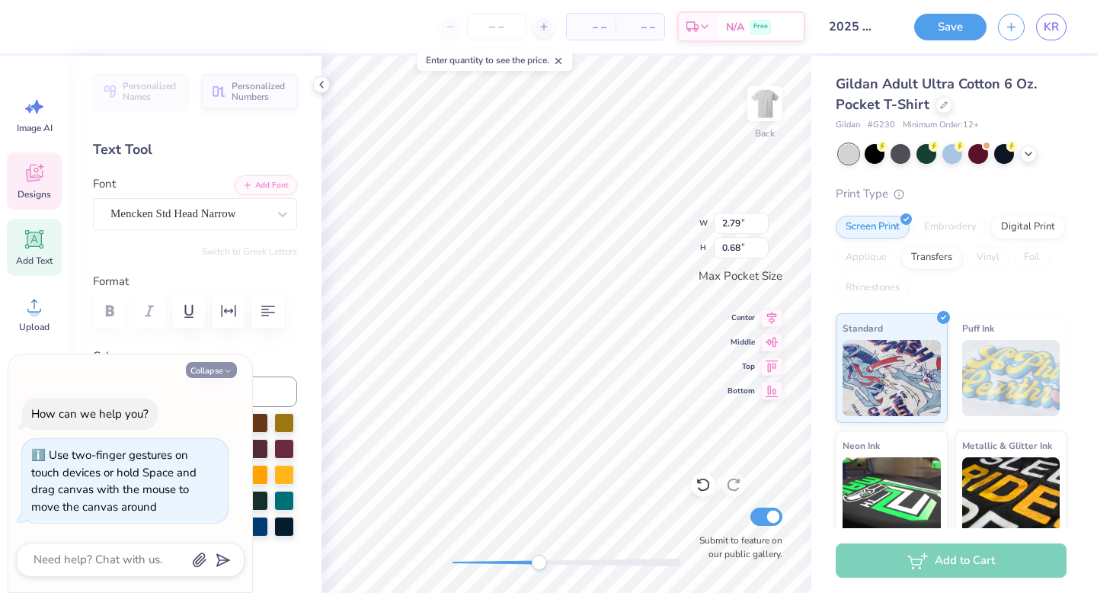
type textarea "x"
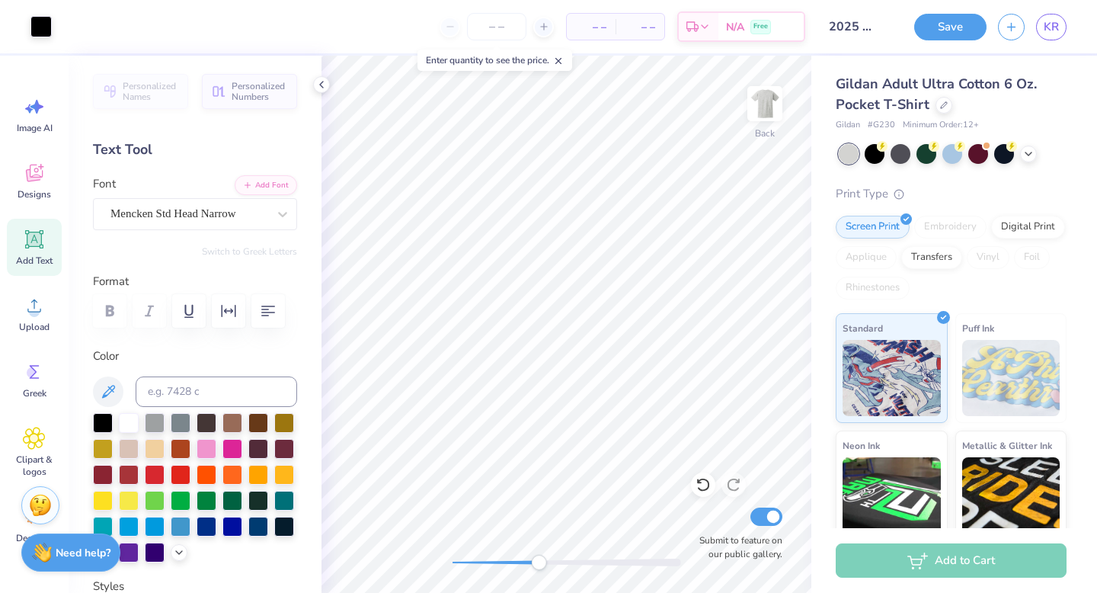
click at [33, 239] on icon at bounding box center [34, 239] width 14 height 14
type textarea "2025"
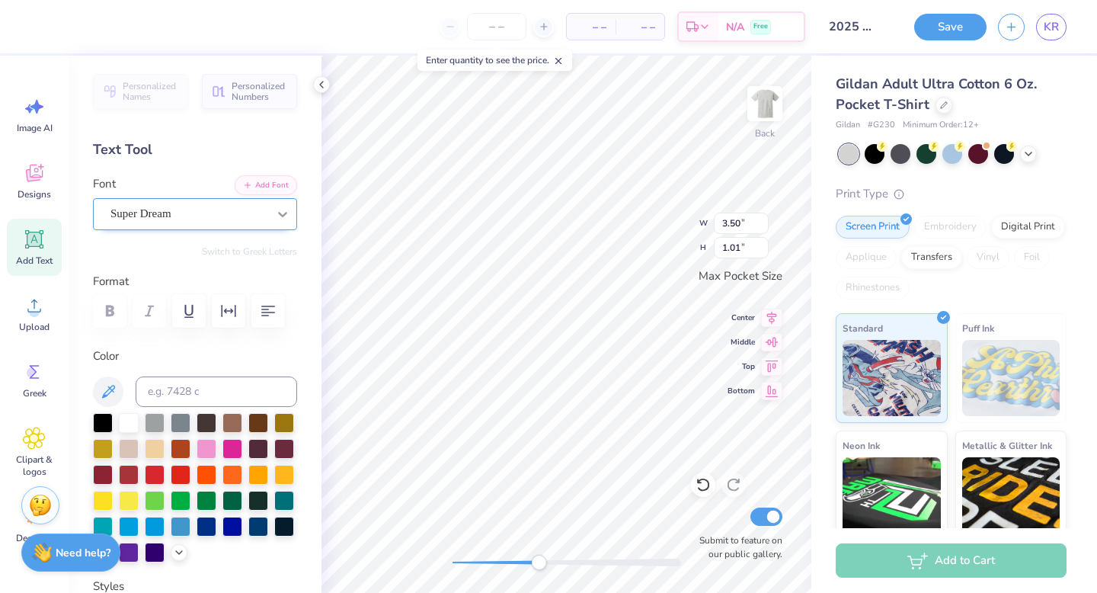
click at [278, 208] on icon at bounding box center [282, 213] width 15 height 15
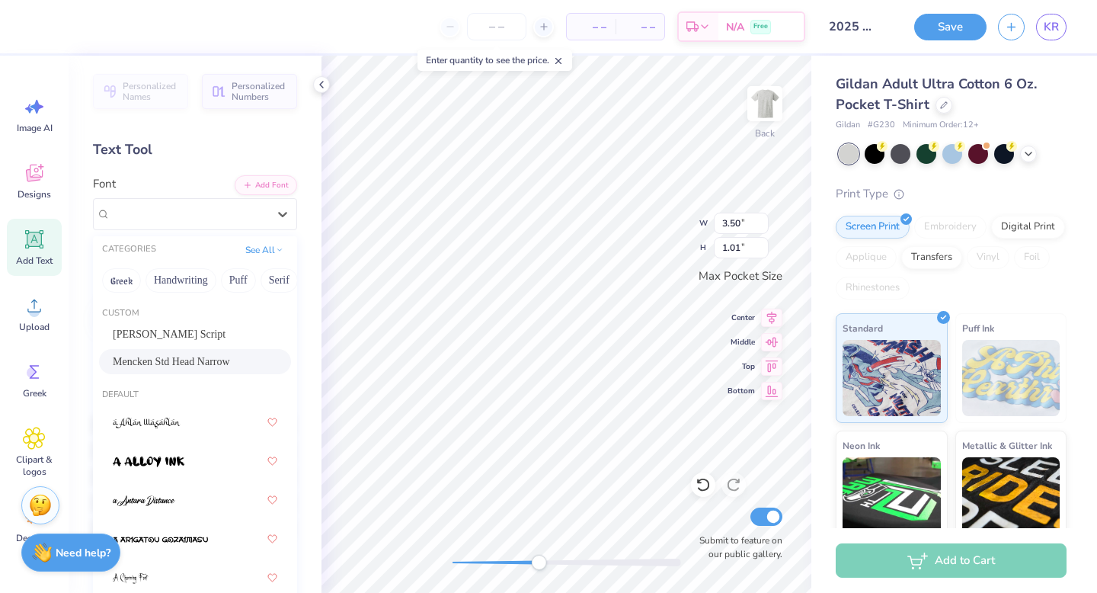
click at [156, 364] on span "Mencken Std Head Narrow" at bounding box center [171, 361] width 117 height 16
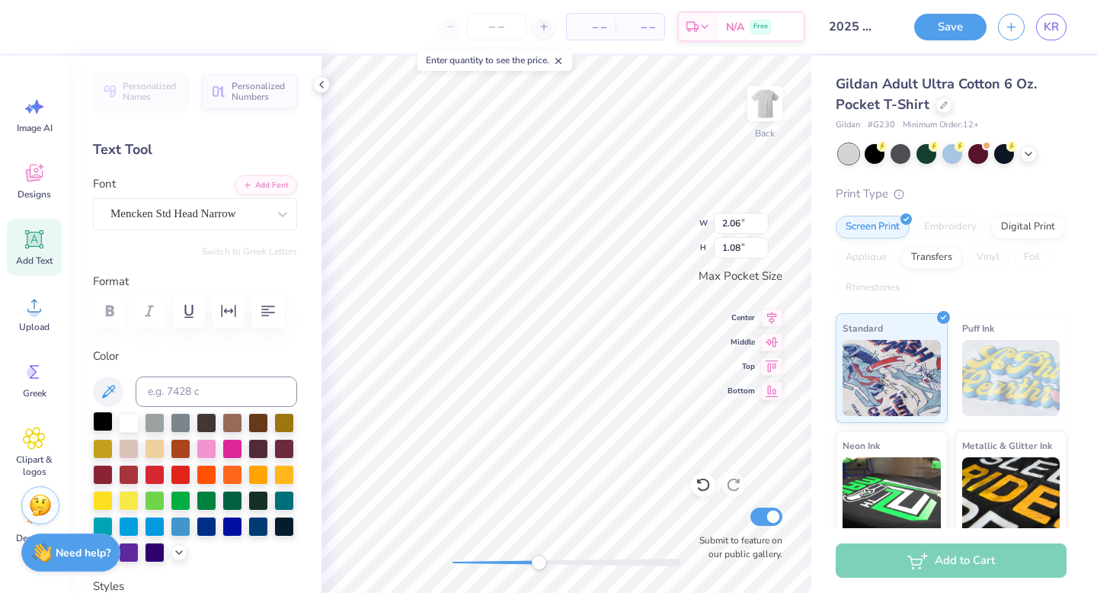
click at [100, 424] on div at bounding box center [103, 421] width 20 height 20
click at [680, 208] on div "Back W 2.06 2.06 " H 1.08 1.08 " Max Pocket Size Center Middle Top Bottom Submi…" at bounding box center [566, 324] width 490 height 537
click at [323, 85] on icon at bounding box center [321, 84] width 12 height 12
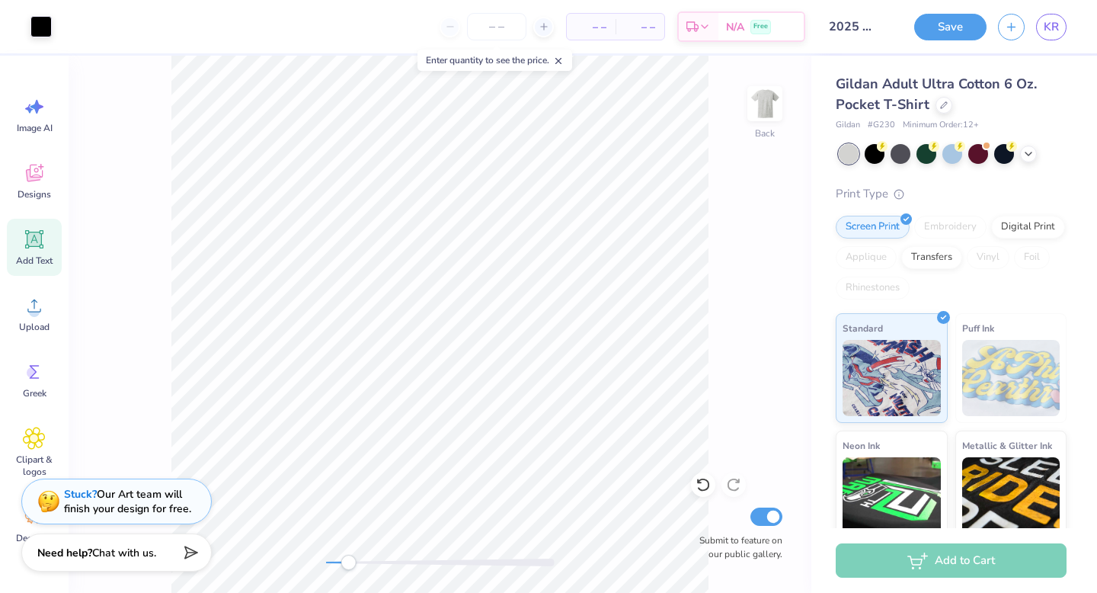
drag, startPoint x: 411, startPoint y: 563, endPoint x: 348, endPoint y: 564, distance: 62.5
click at [348, 564] on div "Accessibility label" at bounding box center [348, 562] width 15 height 15
click at [749, 105] on img at bounding box center [764, 103] width 61 height 61
click at [34, 303] on icon at bounding box center [34, 305] width 23 height 23
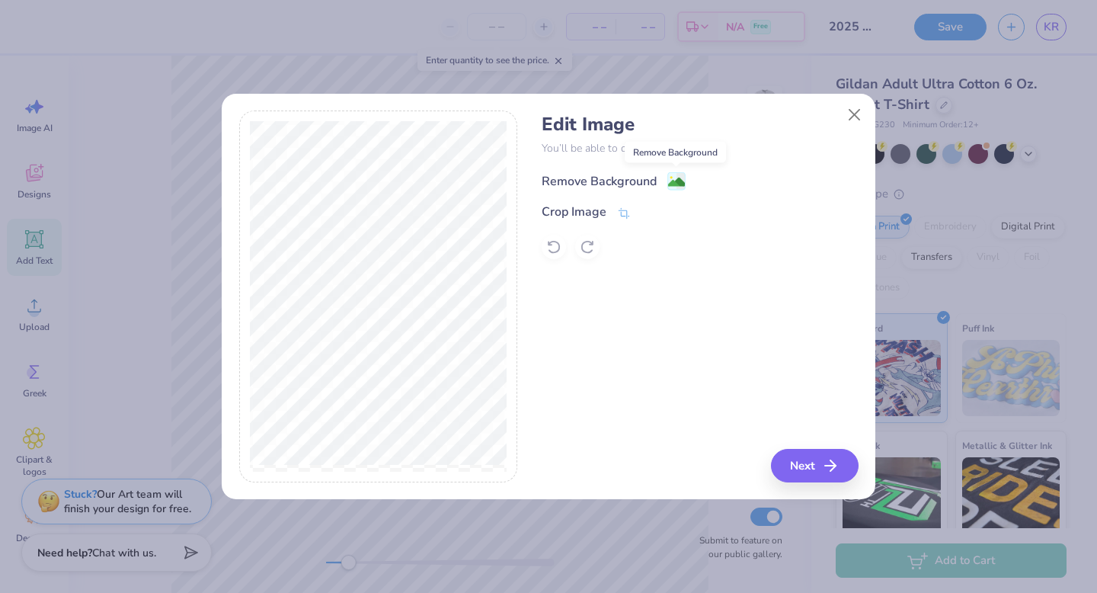
click at [676, 181] on image at bounding box center [676, 182] width 17 height 17
click at [834, 461] on icon "button" at bounding box center [835, 465] width 18 height 18
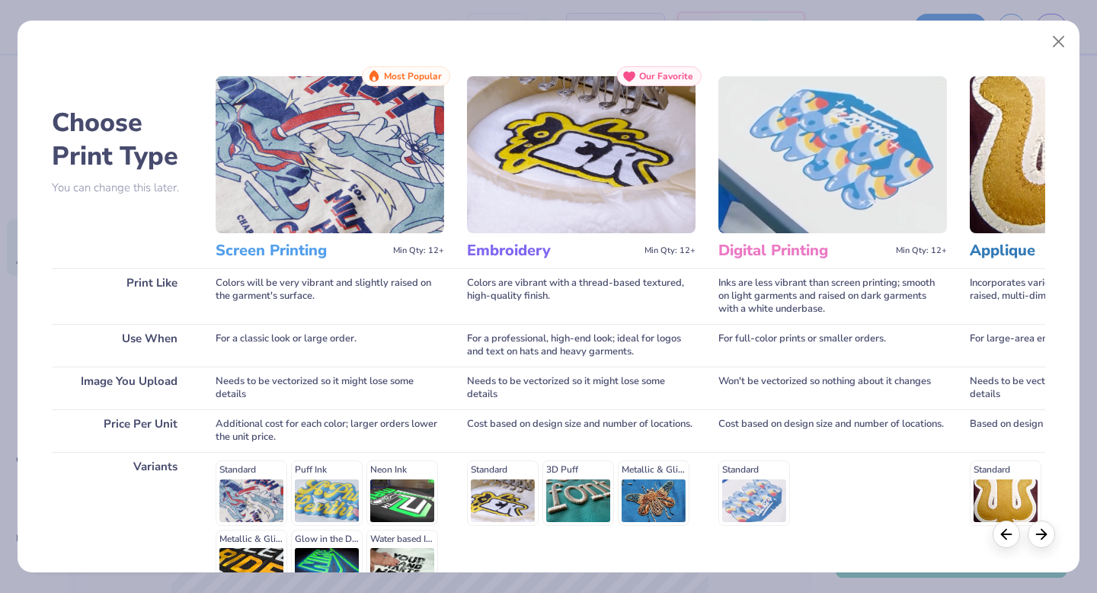
scroll to position [167, 0]
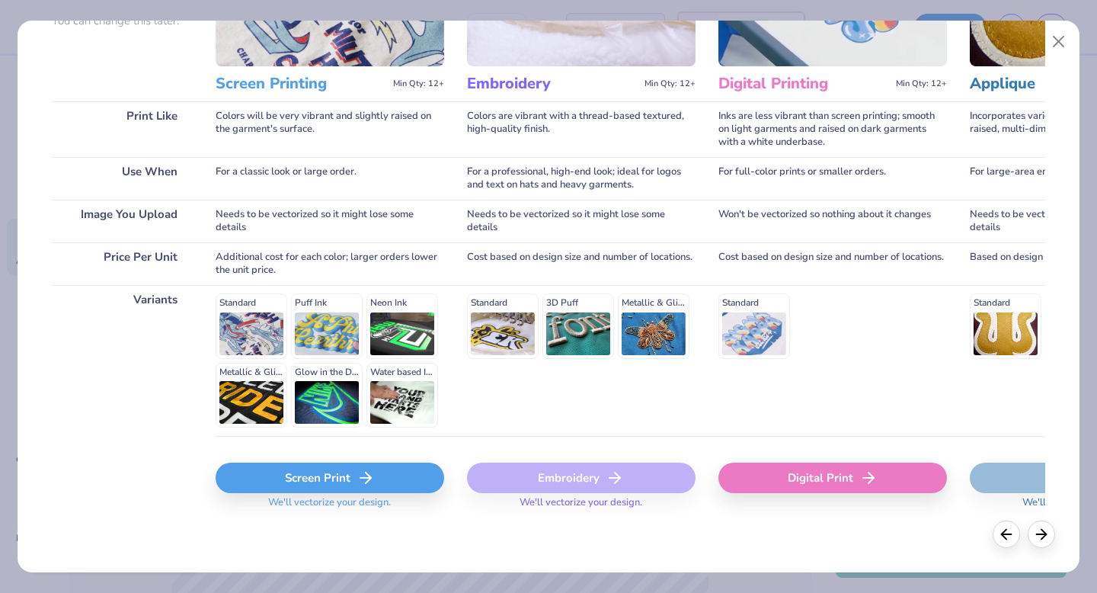
click at [357, 475] on icon at bounding box center [366, 477] width 18 height 18
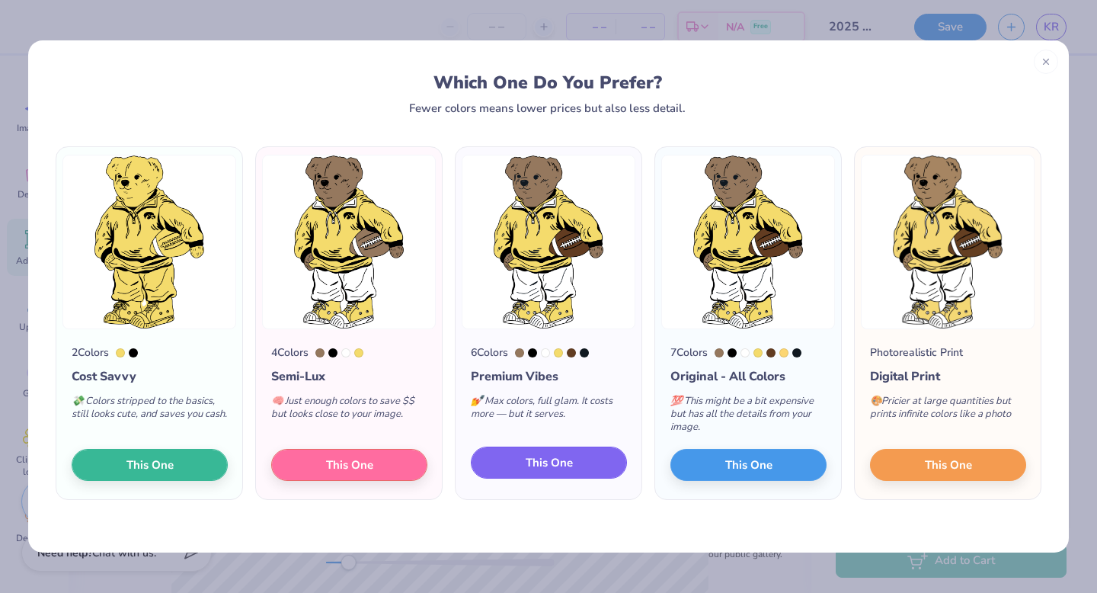
click at [556, 468] on span "This One" at bounding box center [549, 463] width 47 height 18
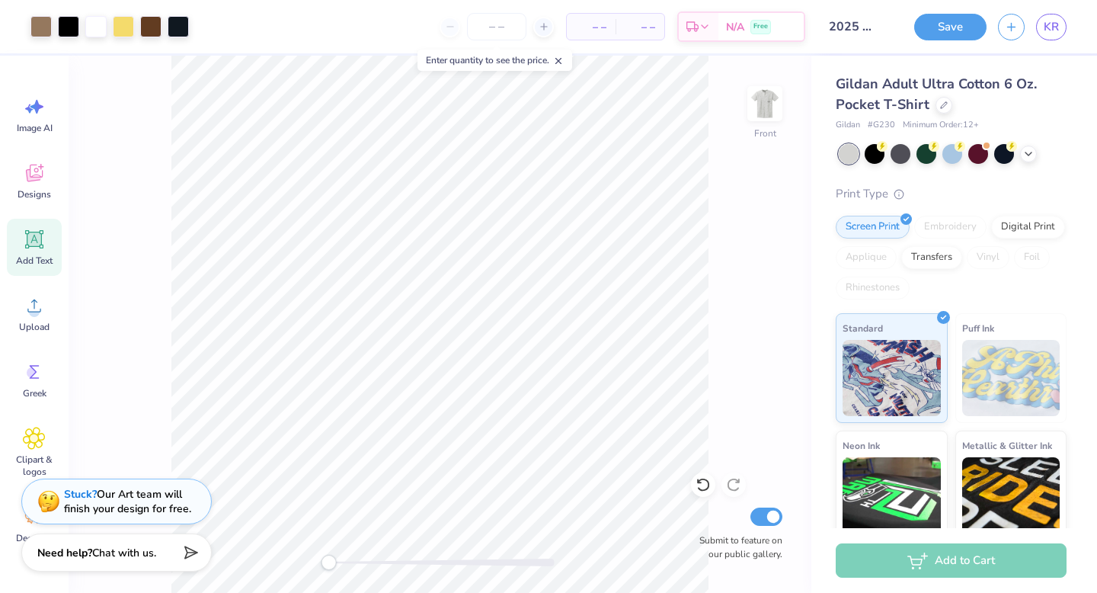
drag, startPoint x: 350, startPoint y: 567, endPoint x: 329, endPoint y: 564, distance: 20.8
click at [329, 564] on div "Accessibility label" at bounding box center [328, 562] width 15 height 15
click at [98, 34] on div at bounding box center [95, 24] width 21 height 21
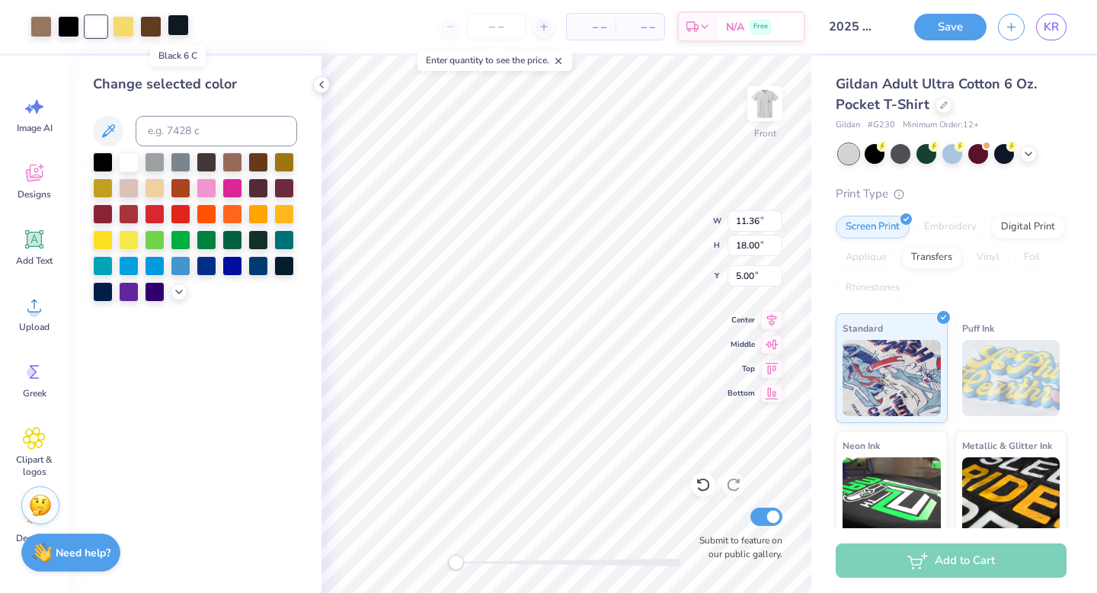
click at [177, 30] on div at bounding box center [178, 24] width 21 height 21
click at [66, 27] on div at bounding box center [68, 24] width 21 height 21
click at [183, 28] on div at bounding box center [178, 24] width 21 height 21
click at [104, 165] on div at bounding box center [103, 161] width 20 height 20
click at [323, 88] on icon at bounding box center [321, 84] width 12 height 12
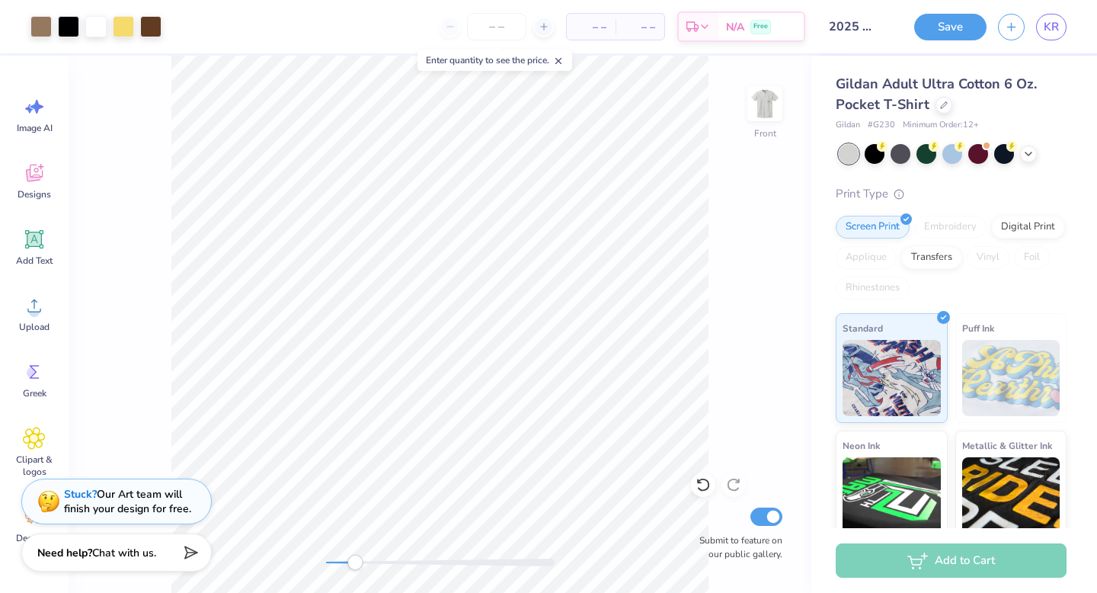
click at [380, 578] on div "Front Submit to feature on our public gallery." at bounding box center [440, 324] width 743 height 537
click at [337, 550] on div "Front W 5.77 5.77 " H 9.14 9.14 " Y 3.00 3.00 " Center Middle Top Bottom Submit…" at bounding box center [440, 324] width 743 height 537
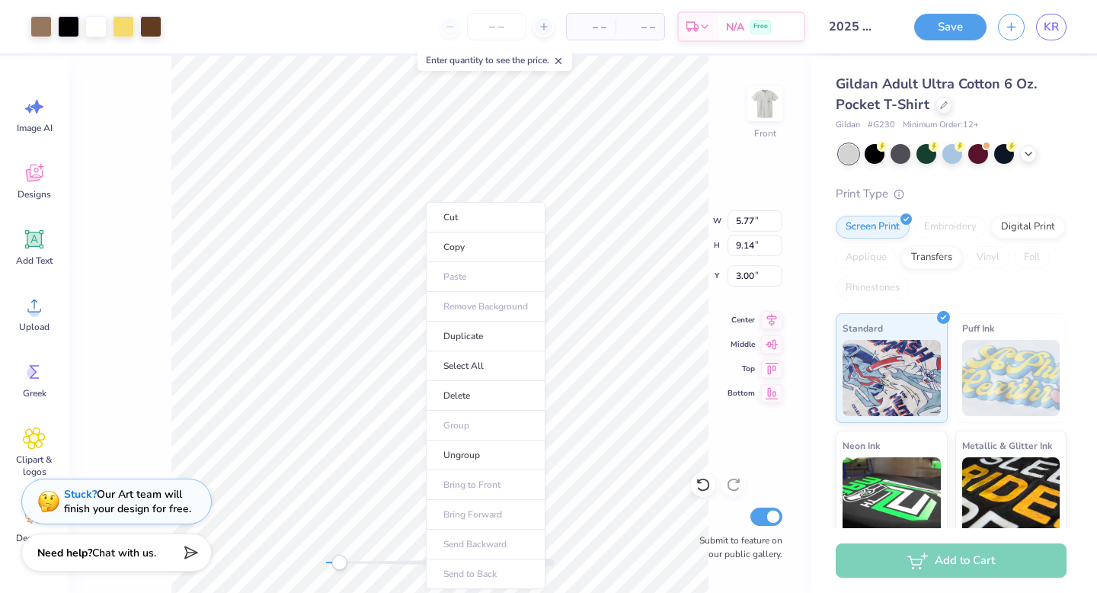
drag, startPoint x: 381, startPoint y: 562, endPoint x: 343, endPoint y: 554, distance: 39.0
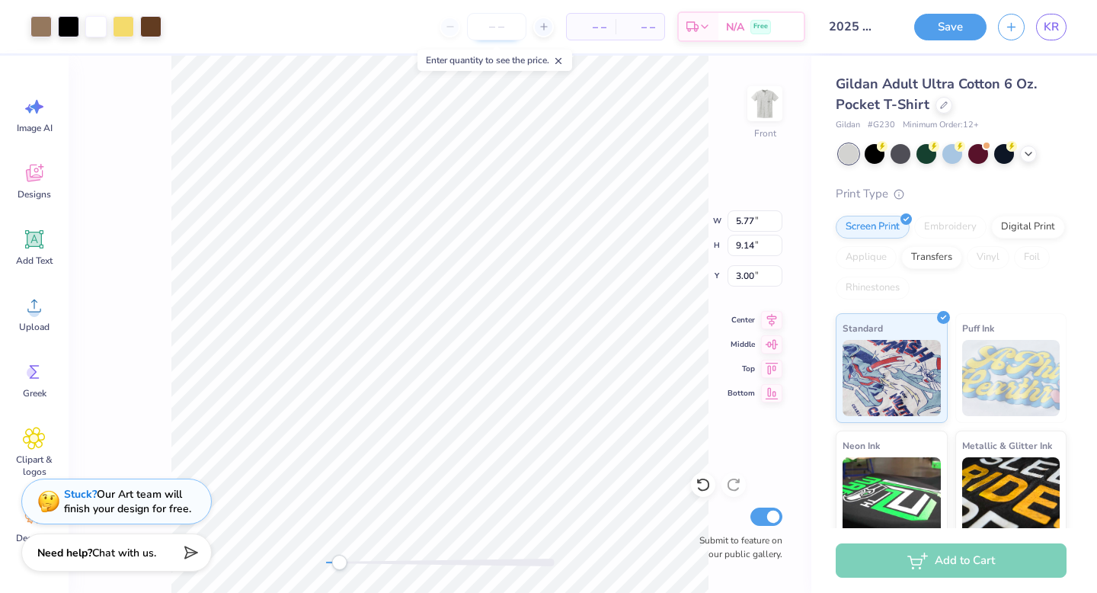
click at [513, 28] on input "number" at bounding box center [496, 26] width 59 height 27
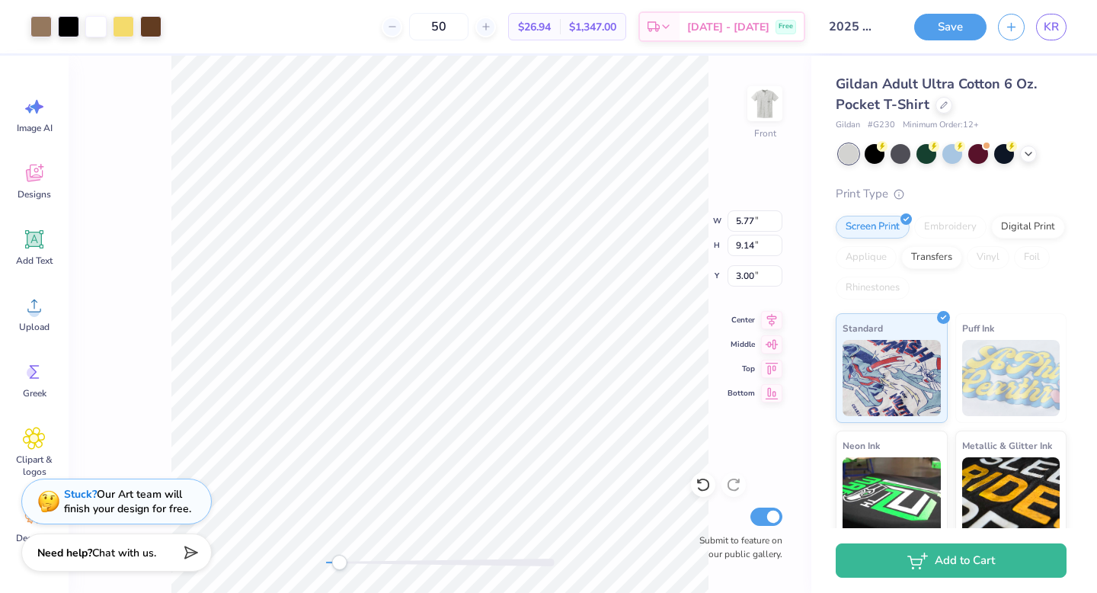
type input "50"
click at [27, 196] on span "Designs" at bounding box center [35, 194] width 34 height 12
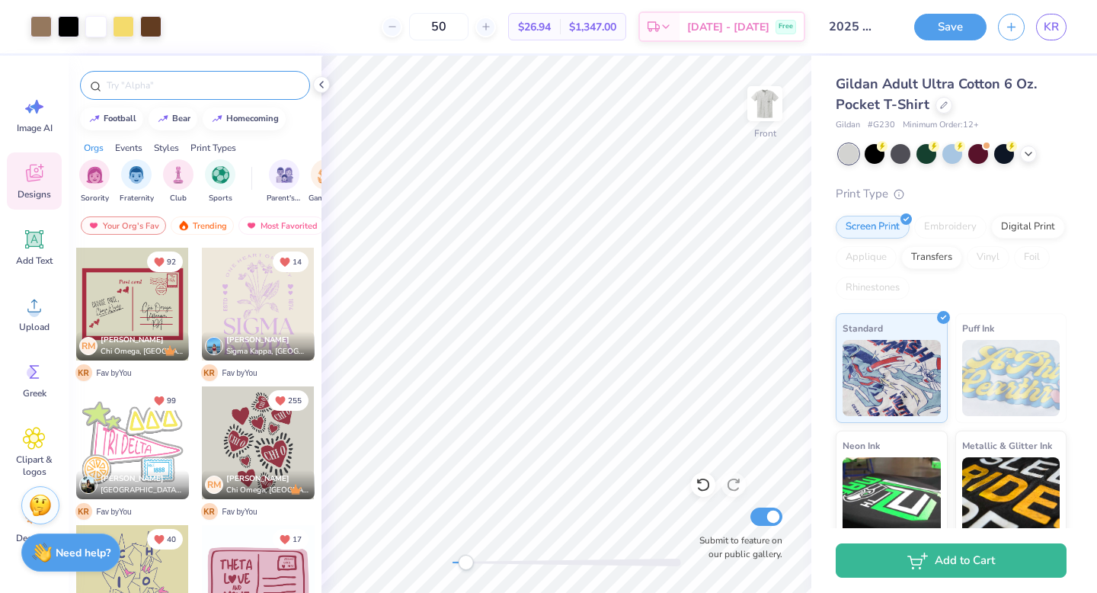
click at [136, 85] on input "text" at bounding box center [202, 85] width 195 height 15
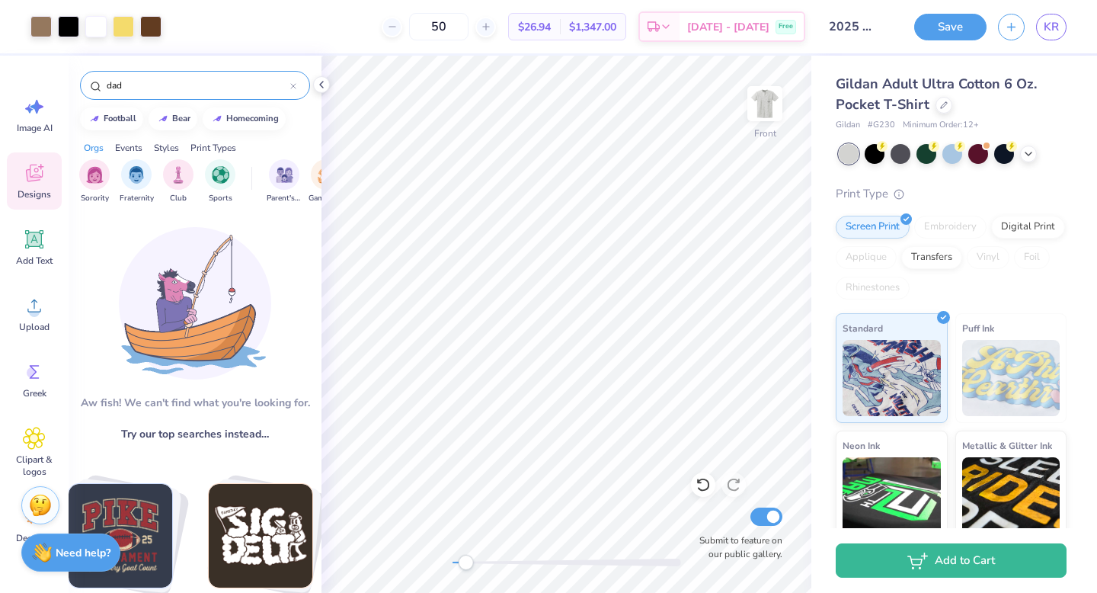
type input "dad"
click at [137, 91] on input "dad" at bounding box center [197, 85] width 185 height 15
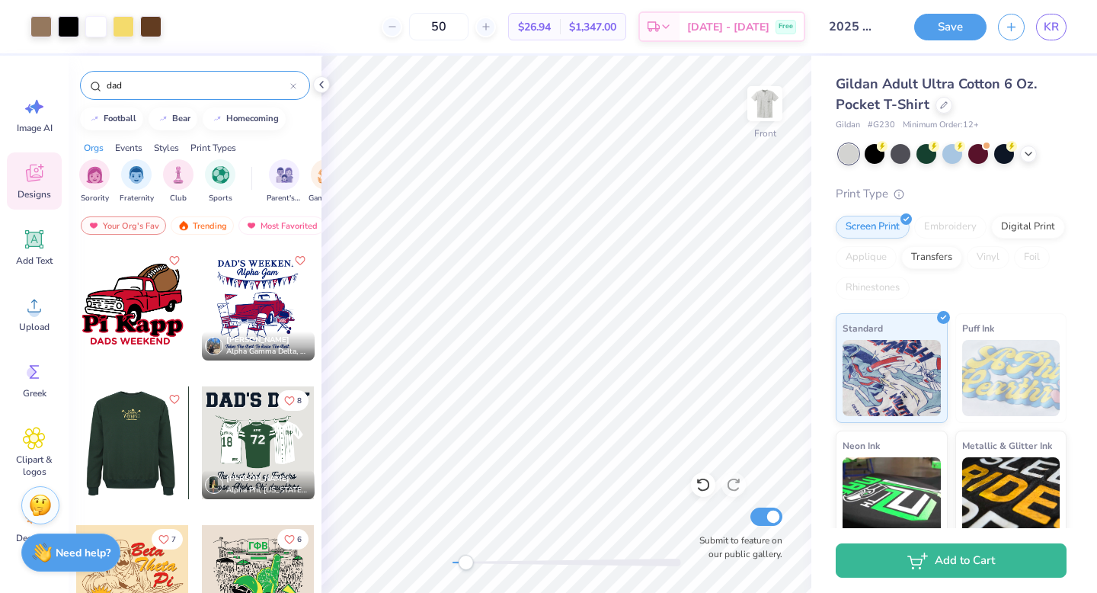
click at [76, 461] on div at bounding box center [19, 442] width 113 height 113
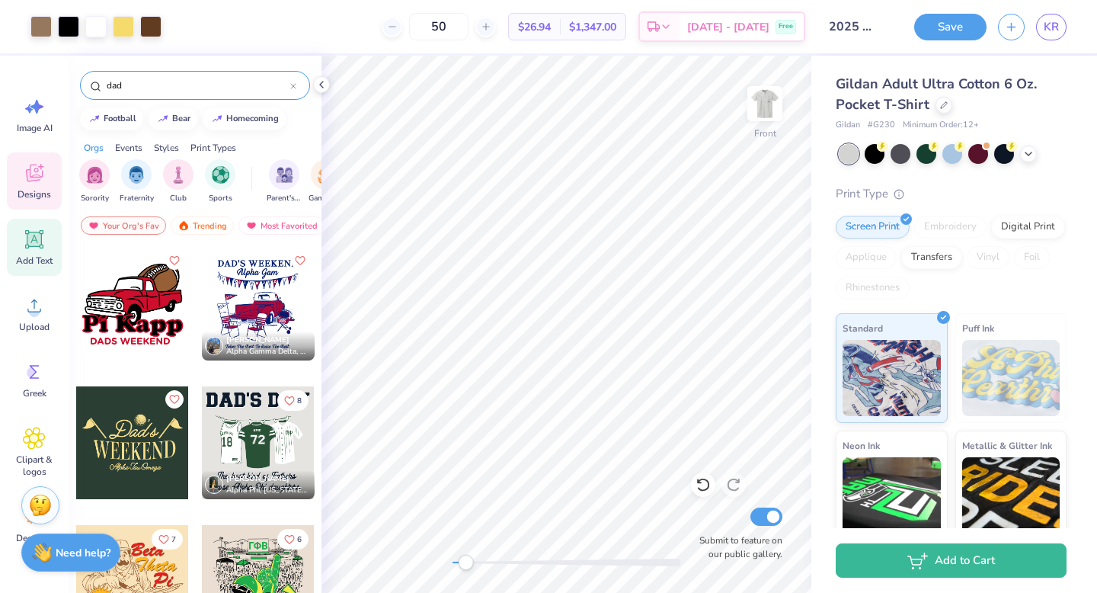
click at [30, 243] on icon at bounding box center [34, 239] width 14 height 14
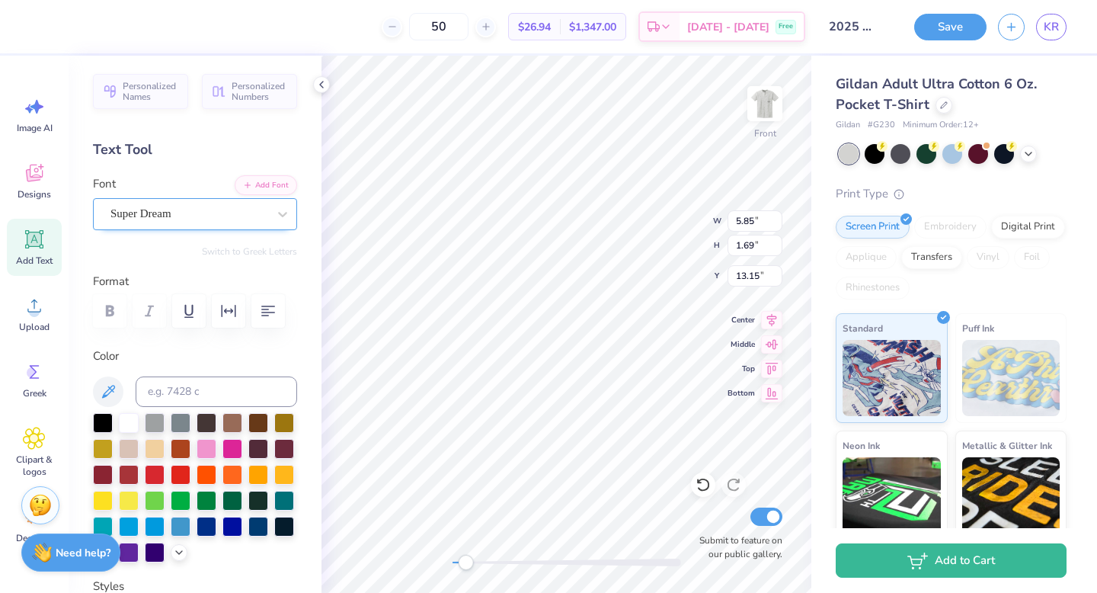
click at [254, 217] on div "Super Dream" at bounding box center [189, 214] width 160 height 24
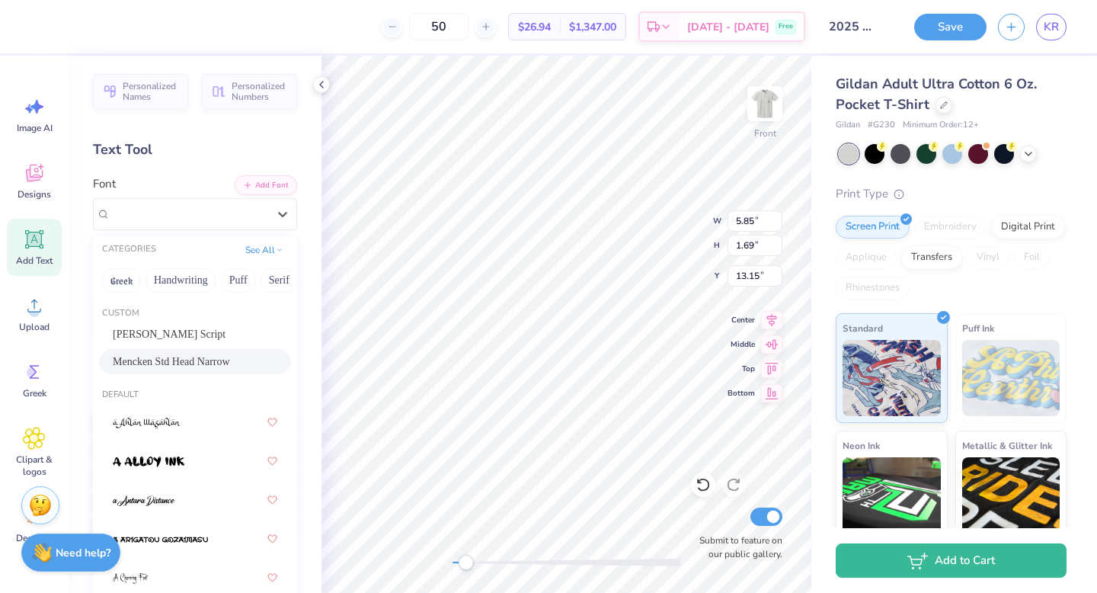
click at [155, 364] on span "Mencken Std Head Narrow" at bounding box center [171, 361] width 117 height 16
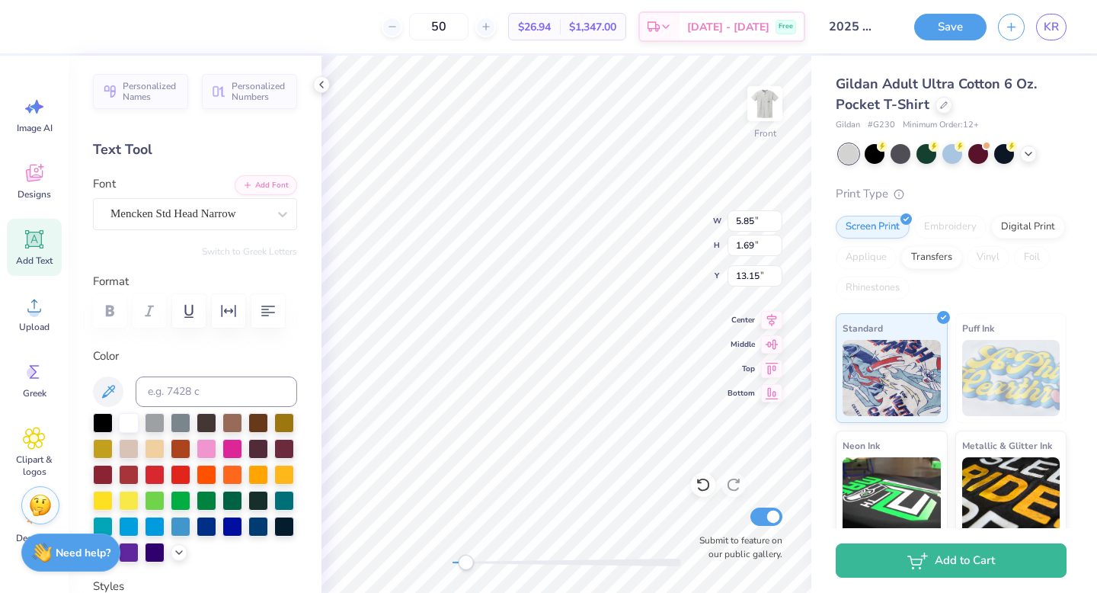
type textarea "D"
type textarea "DUDES WEEKEND"
click at [23, 249] on icon at bounding box center [34, 239] width 23 height 23
type input "5.85"
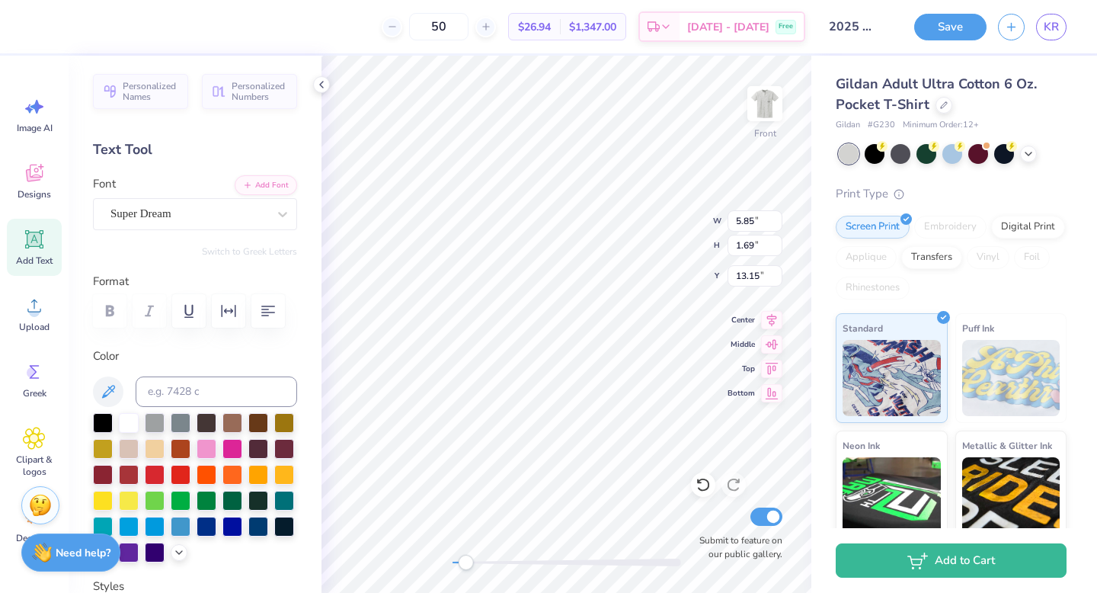
type textarea "T"
type textarea "Zeta Tau Alpha"
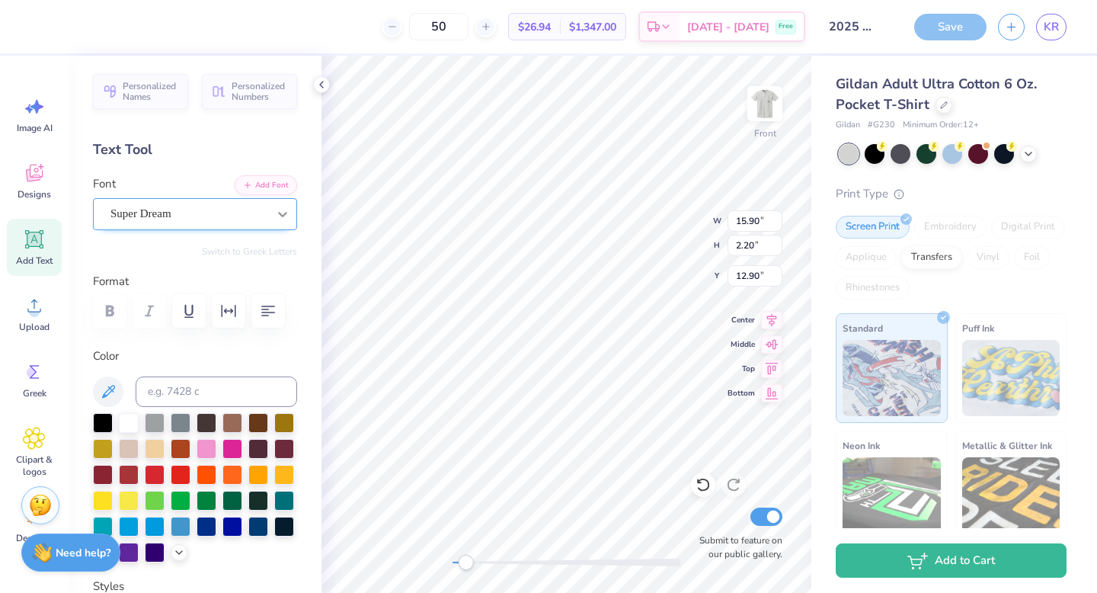
click at [275, 222] on div at bounding box center [282, 213] width 27 height 27
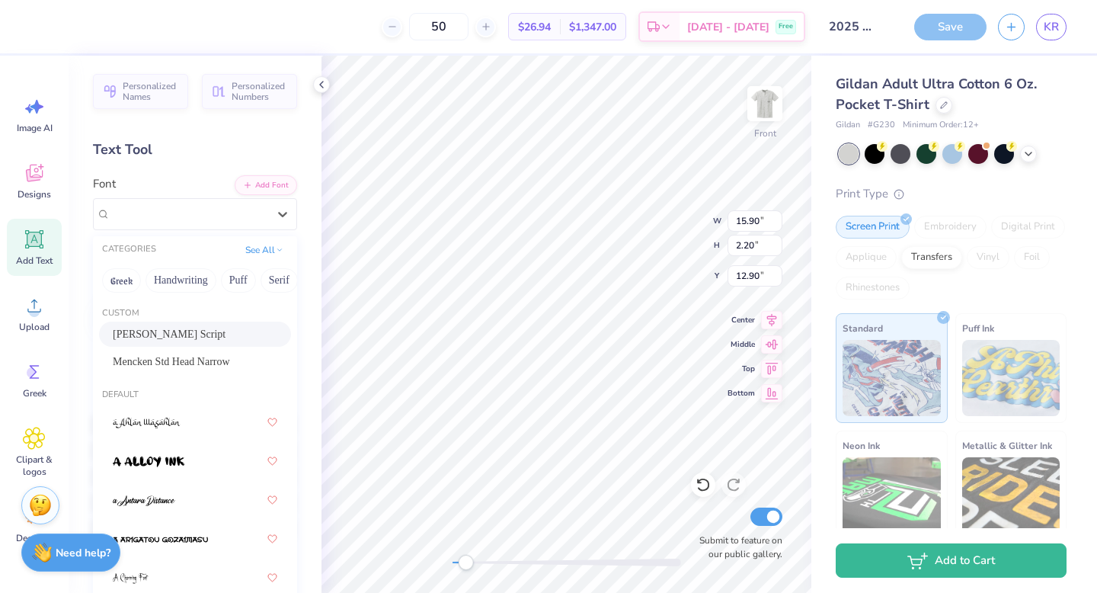
click at [157, 332] on div "[PERSON_NAME] Script" at bounding box center [195, 334] width 165 height 16
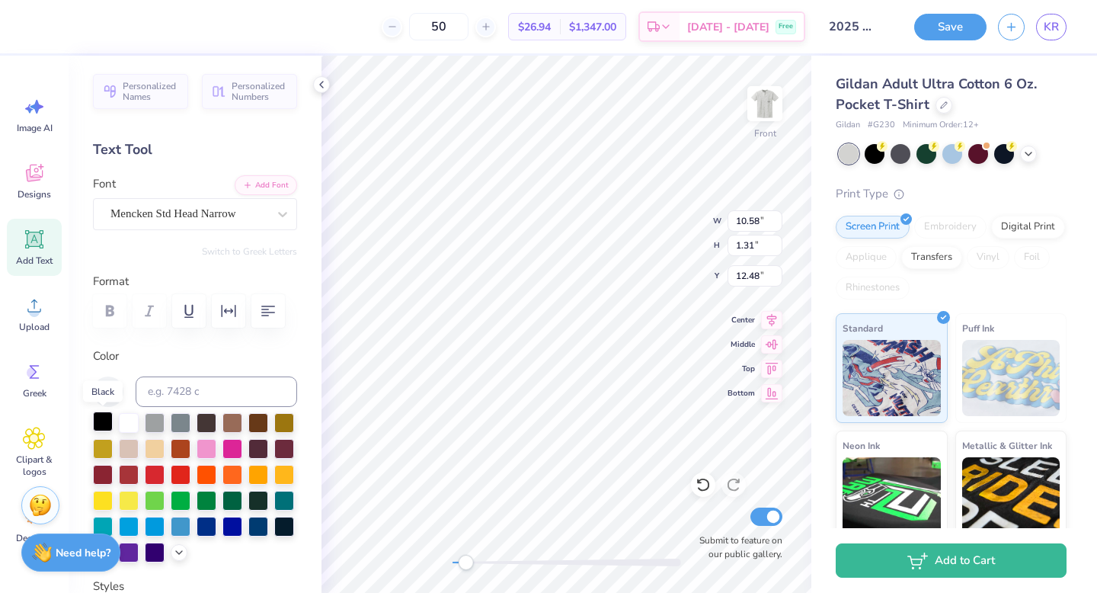
click at [101, 426] on div at bounding box center [103, 421] width 20 height 20
type input "4.59"
type input "1.04"
type input "14.00"
click at [126, 500] on div at bounding box center [129, 499] width 20 height 20
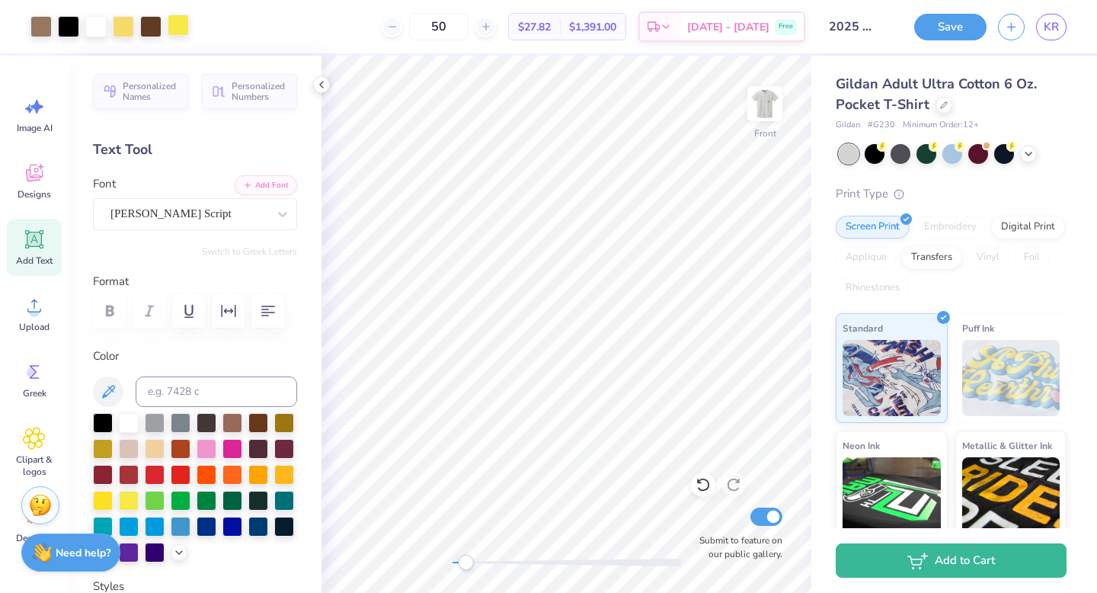
click at [175, 30] on div at bounding box center [178, 24] width 21 height 21
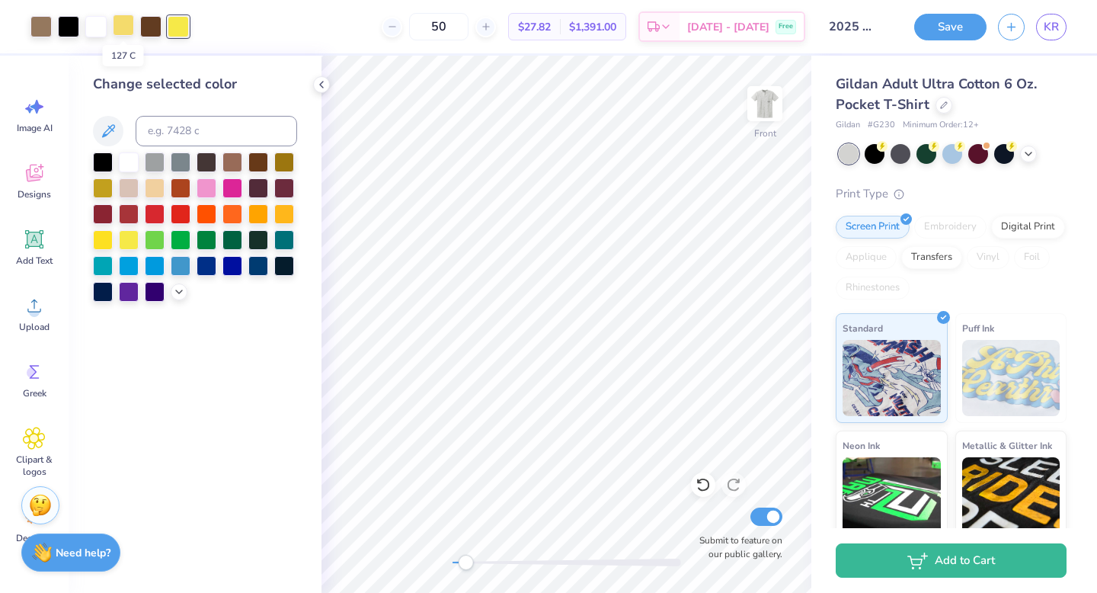
click at [132, 27] on div at bounding box center [123, 24] width 21 height 21
click at [176, 27] on div at bounding box center [178, 24] width 21 height 21
click at [195, 130] on input at bounding box center [216, 131] width 161 height 30
type input "127"
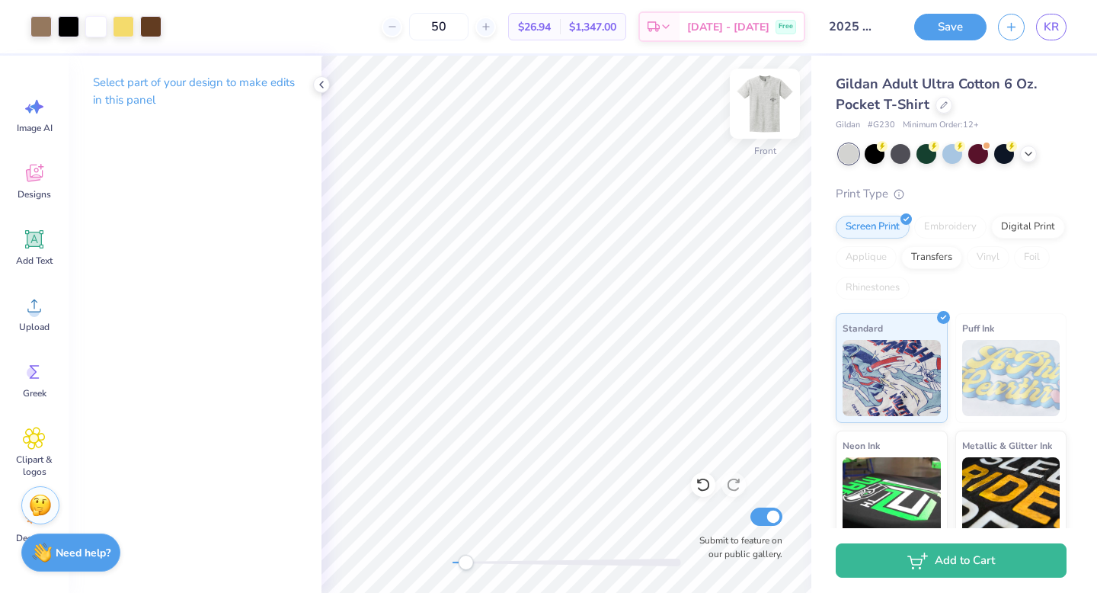
click at [766, 101] on img at bounding box center [764, 103] width 61 height 61
click at [766, 101] on img at bounding box center [765, 103] width 30 height 30
click at [440, 561] on div "Front Submit to feature on our public gallery." at bounding box center [566, 324] width 490 height 537
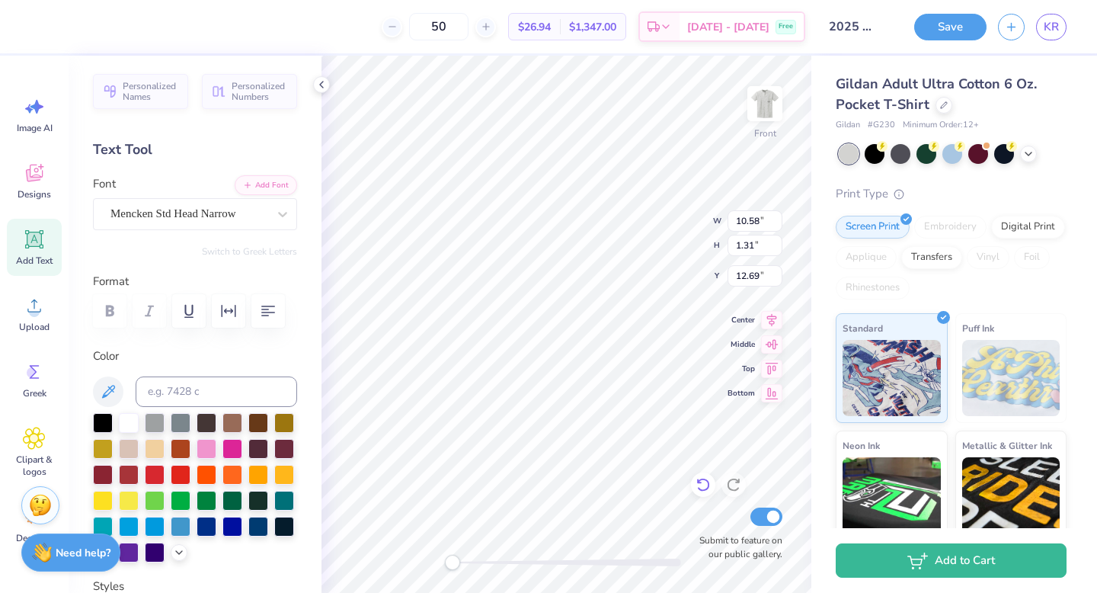
type input "2.35"
type input "14.94"
type input "5.77"
type input "9.14"
type input "3.00"
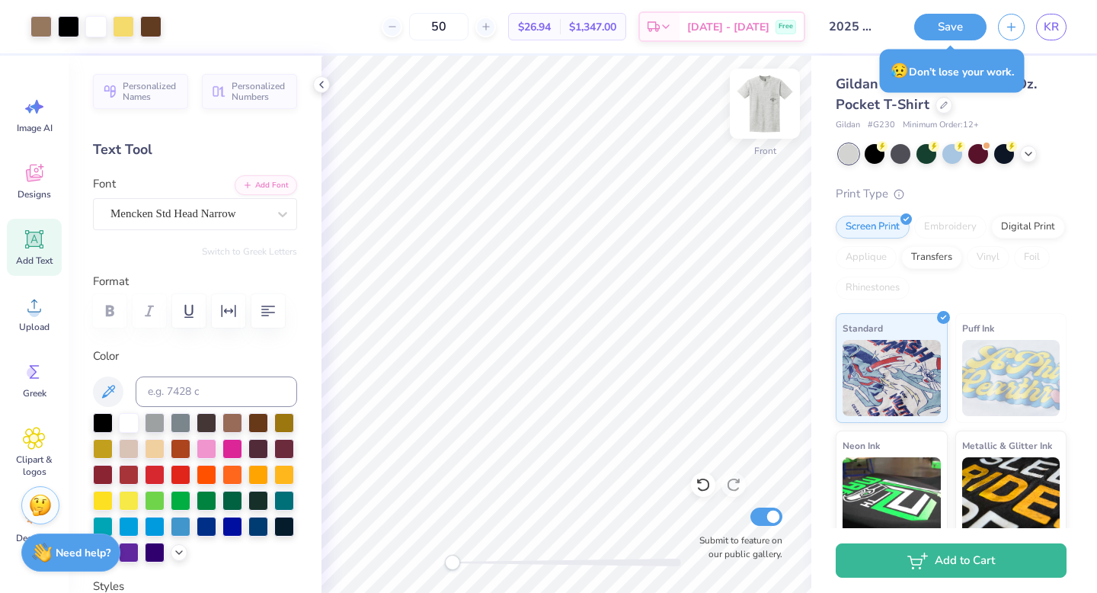
click at [766, 114] on img at bounding box center [764, 103] width 61 height 61
click at [766, 114] on img at bounding box center [765, 103] width 30 height 30
click at [769, 111] on img at bounding box center [764, 103] width 61 height 61
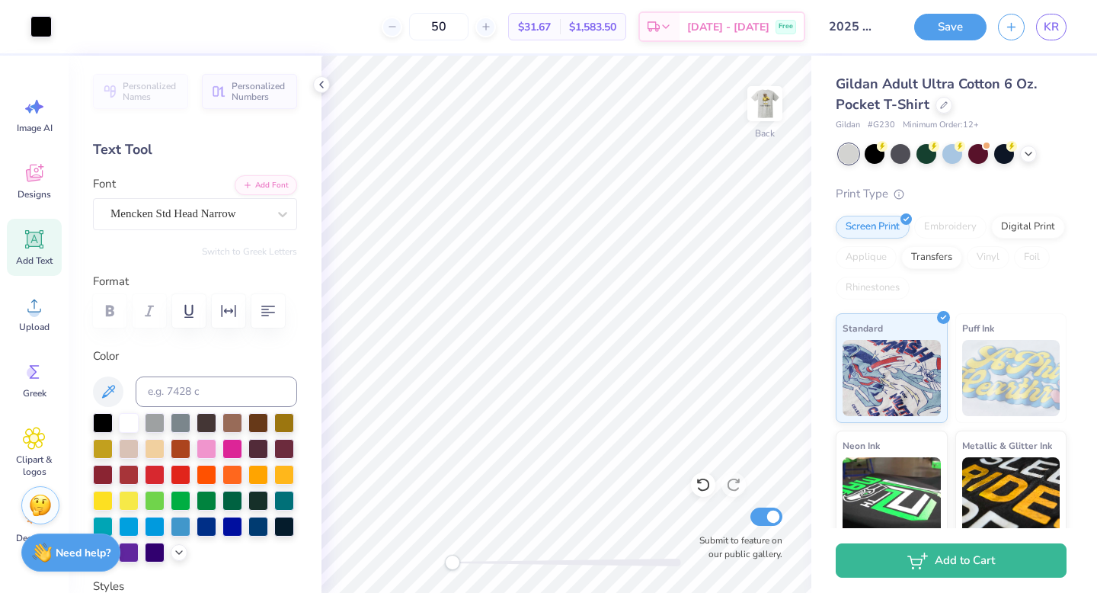
click at [769, 111] on img at bounding box center [765, 103] width 30 height 30
type textarea "DUDE'S WEEKEND"
click at [817, 423] on div "Gildan Adult Ultra Cotton 6 Oz. Pocket T-Shirt Gildan # G230 Minimum Order: 12 …" at bounding box center [954, 357] width 286 height 602
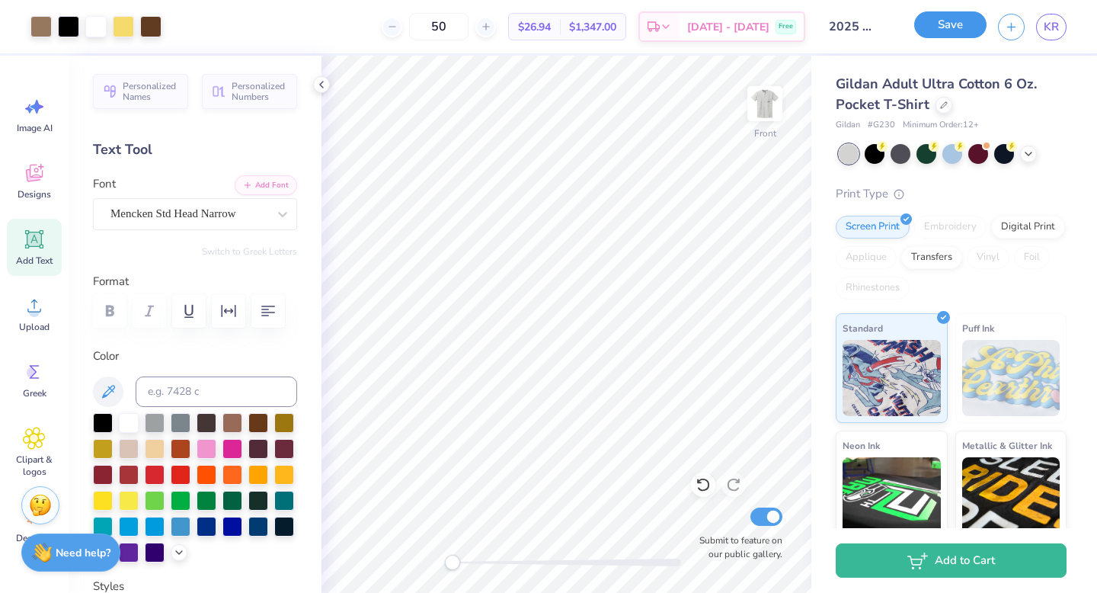
click at [962, 27] on button "Save" at bounding box center [950, 24] width 72 height 27
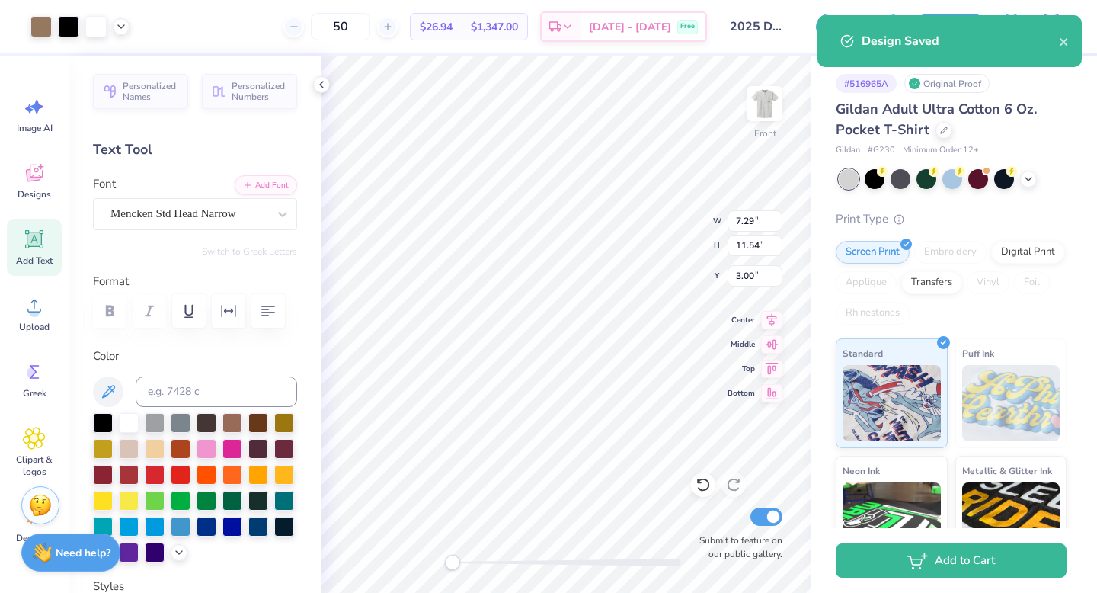
click at [827, 341] on div "# 516965A Original Proof Gildan Adult Ultra Cotton 6 Oz. Pocket T-Shirt Gildan …" at bounding box center [954, 369] width 286 height 627
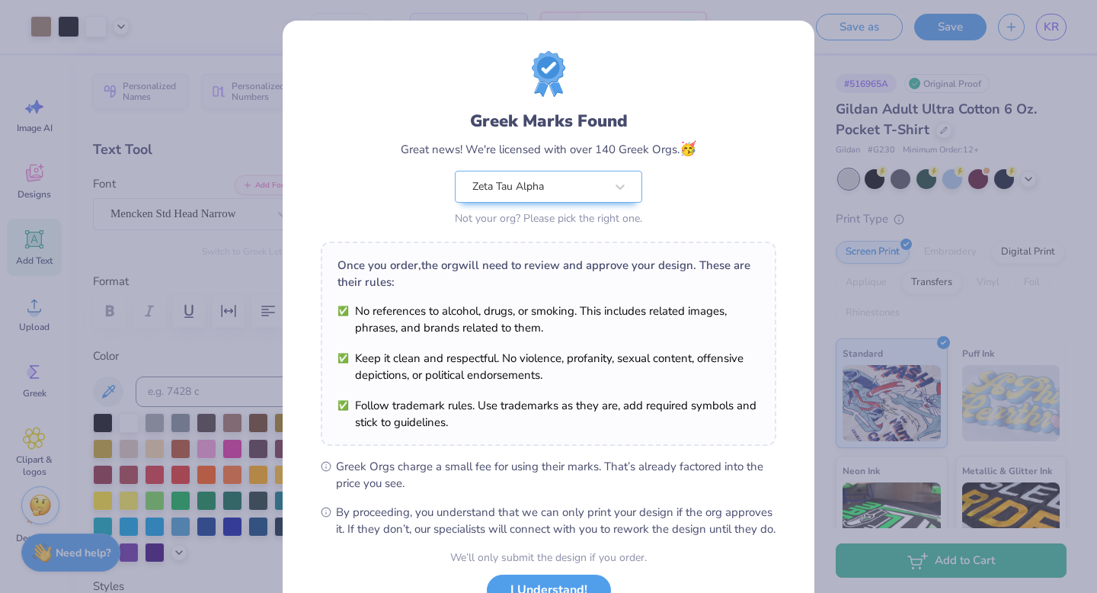
scroll to position [120, 0]
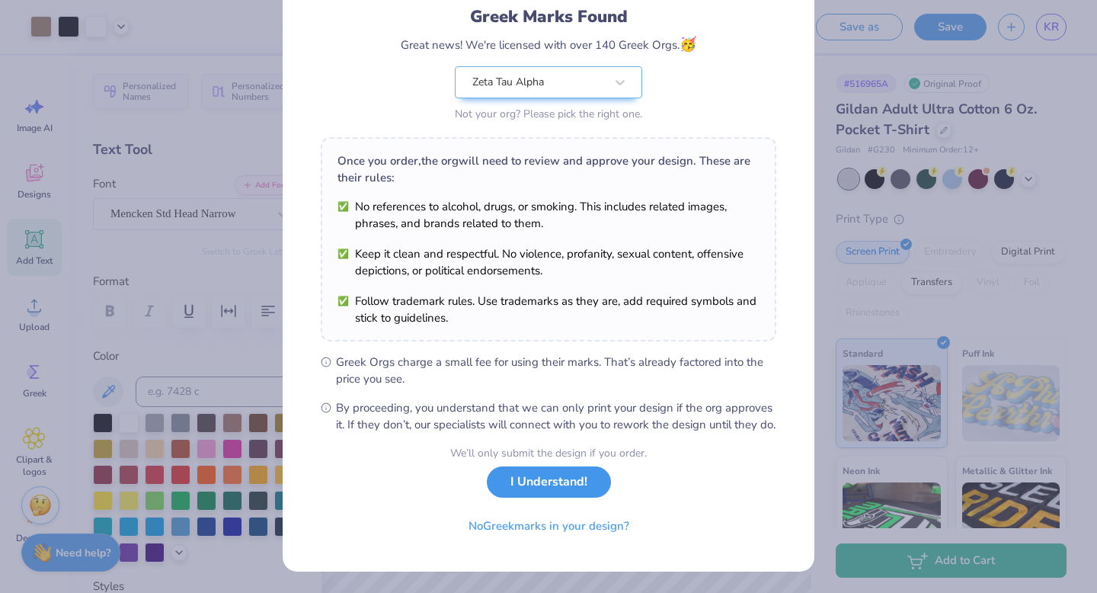
click at [551, 496] on button "I Understand!" at bounding box center [549, 481] width 124 height 31
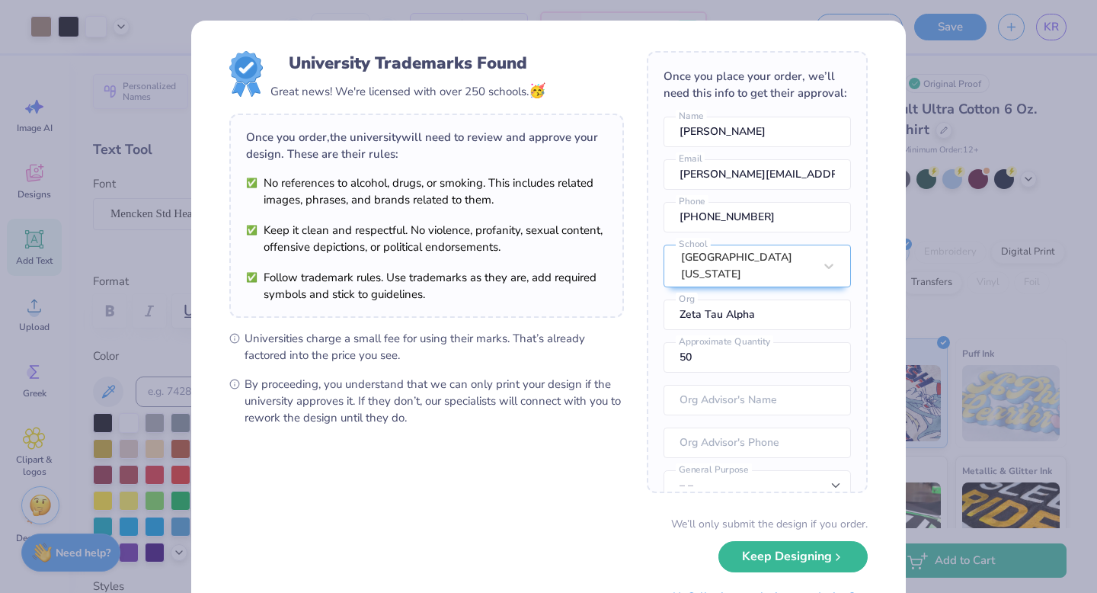
scroll to position [16, 0]
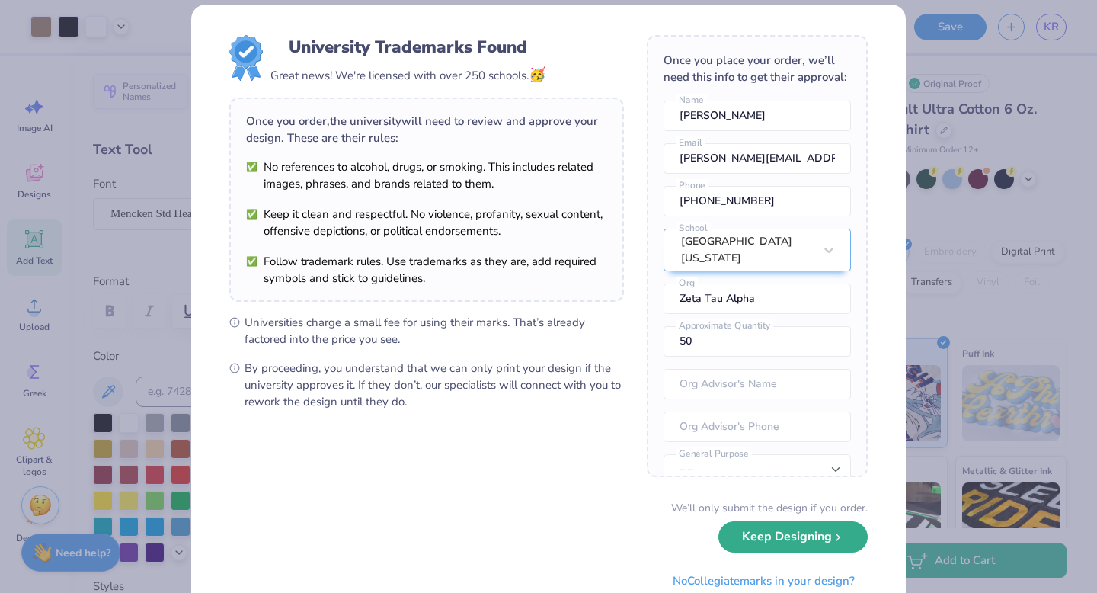
click at [769, 536] on button "Keep Designing" at bounding box center [792, 536] width 149 height 31
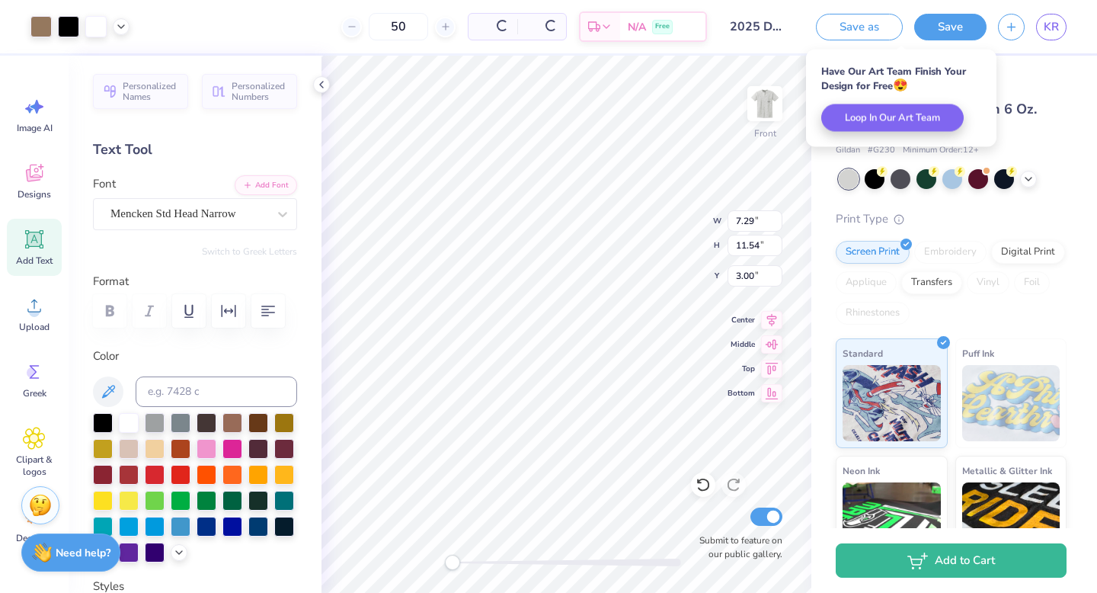
scroll to position [0, 0]
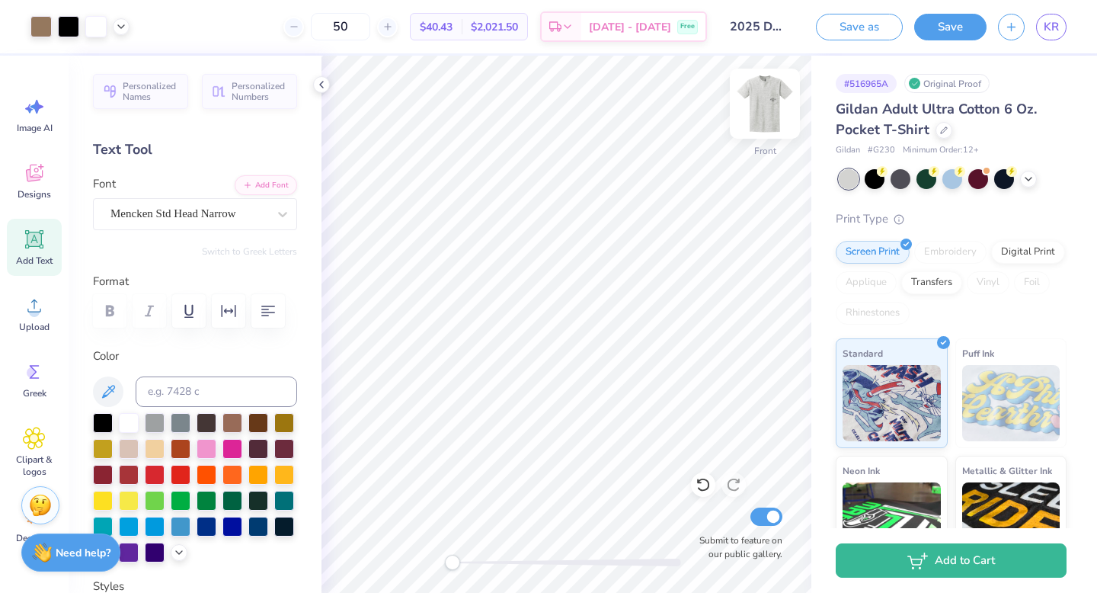
click at [767, 107] on img at bounding box center [764, 103] width 61 height 61
click at [767, 107] on img at bounding box center [765, 103] width 30 height 30
click at [757, 95] on img at bounding box center [764, 103] width 61 height 61
click at [770, 106] on img at bounding box center [764, 103] width 61 height 61
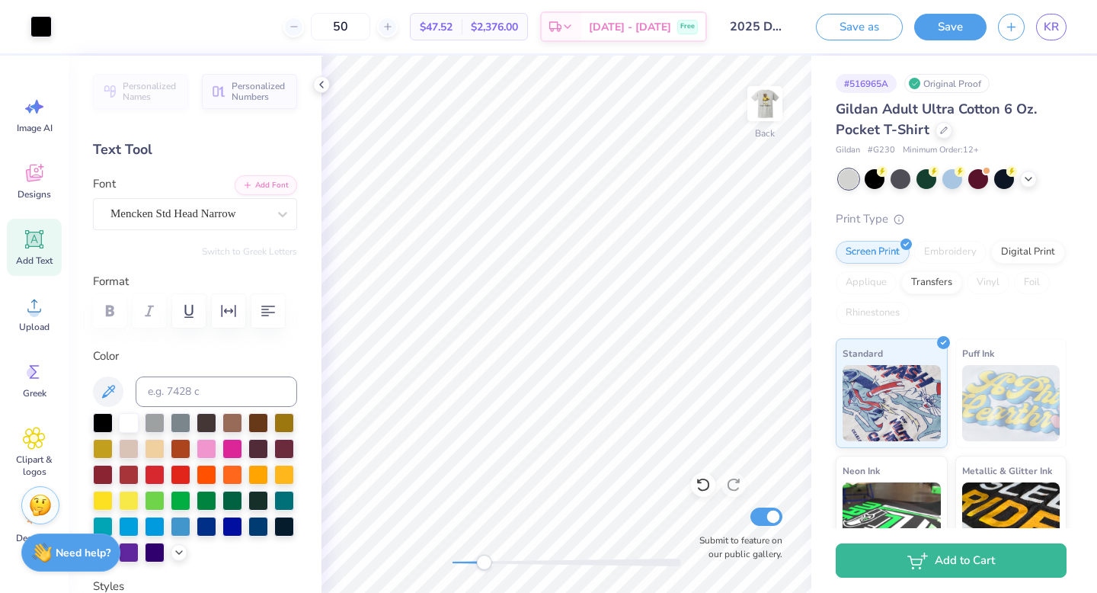
click at [504, 570] on div "Back Submit to feature on our public gallery." at bounding box center [566, 324] width 490 height 537
drag, startPoint x: 501, startPoint y: 560, endPoint x: 452, endPoint y: 558, distance: 49.6
click at [452, 558] on div "Accessibility label" at bounding box center [452, 562] width 15 height 15
click at [769, 103] on img at bounding box center [764, 103] width 61 height 61
click at [760, 114] on img at bounding box center [764, 103] width 61 height 61
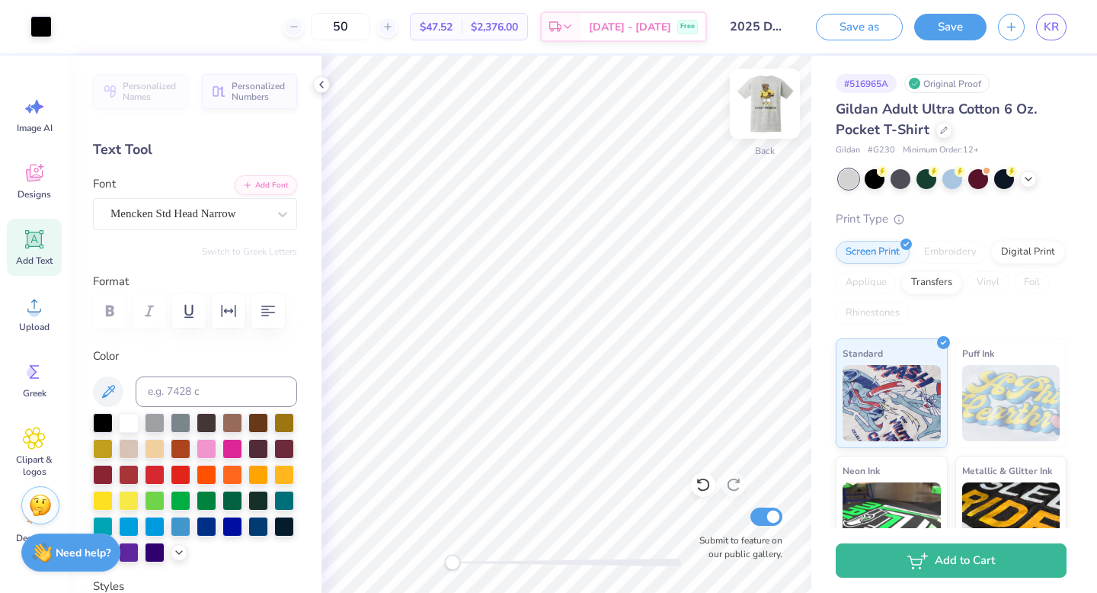
click at [766, 110] on img at bounding box center [764, 103] width 61 height 61
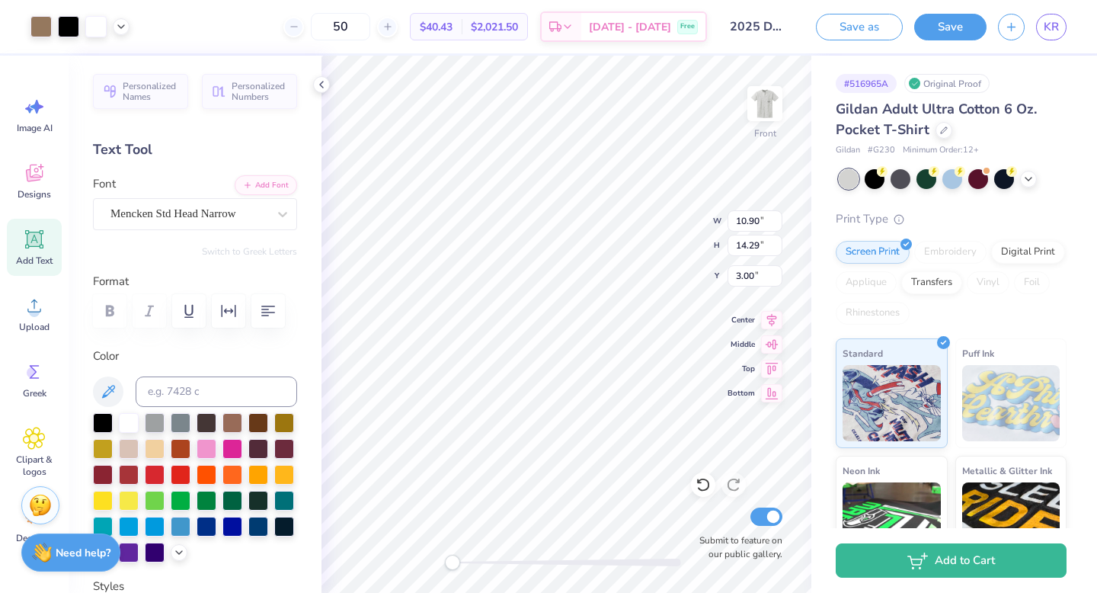
type input "5.55"
type input "8.26"
type input "4.27"
click at [393, 31] on icon at bounding box center [387, 26] width 11 height 11
click at [370, 22] on input "51" at bounding box center [340, 26] width 59 height 27
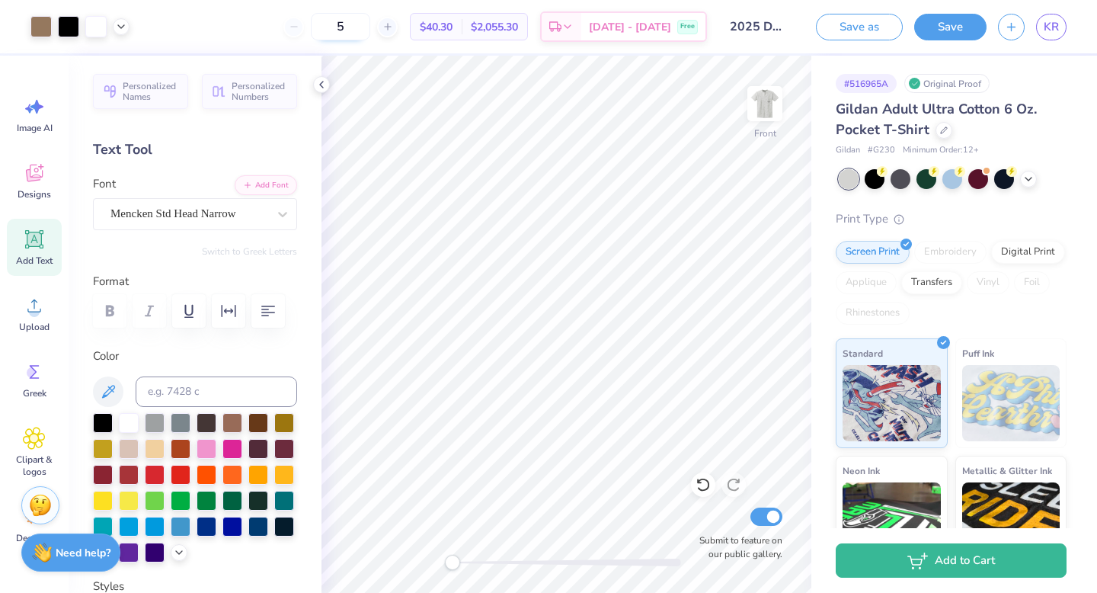
type input "12"
type input "11.65"
type input "14.99"
type input "2.13"
